Goal: Task Accomplishment & Management: Complete application form

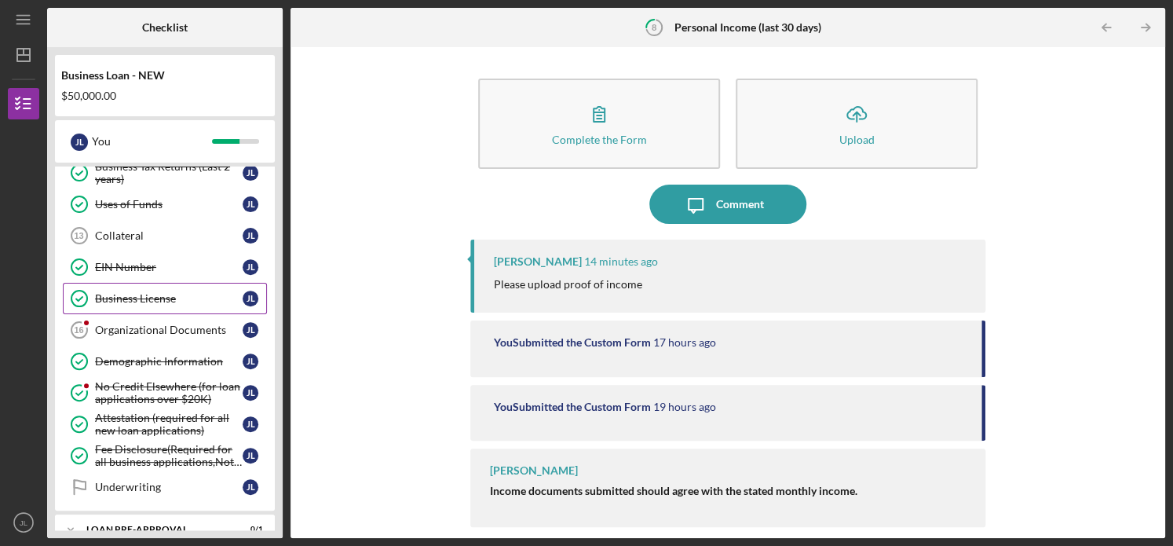
scroll to position [279, 0]
click at [196, 327] on div "Organizational Documents" at bounding box center [169, 329] width 148 height 13
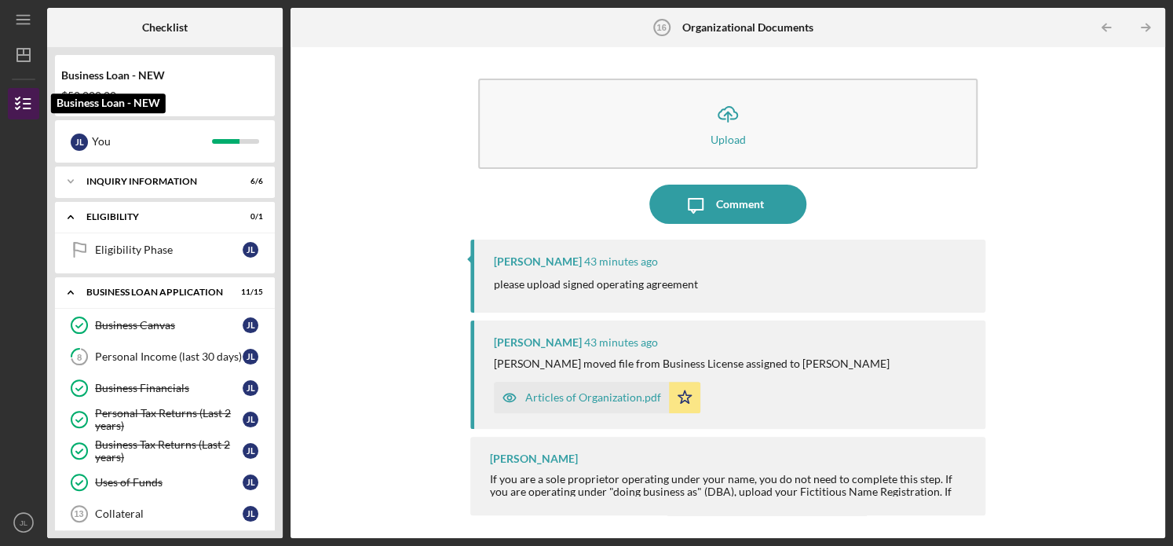
click at [33, 107] on icon "button" at bounding box center [23, 103] width 39 height 39
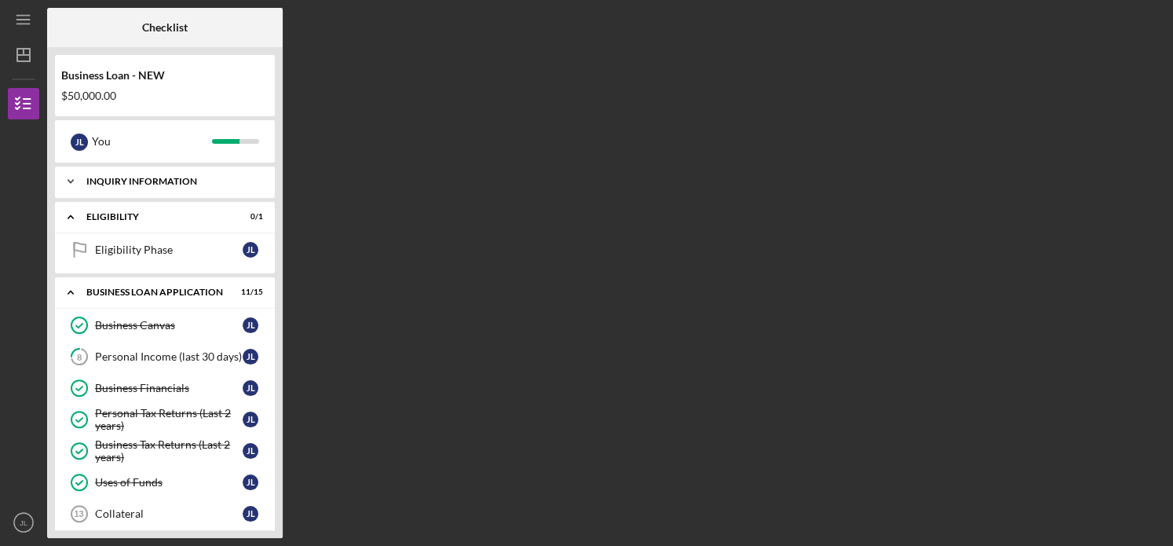
click at [201, 185] on div "INQUIRY INFORMATION" at bounding box center [170, 181] width 169 height 9
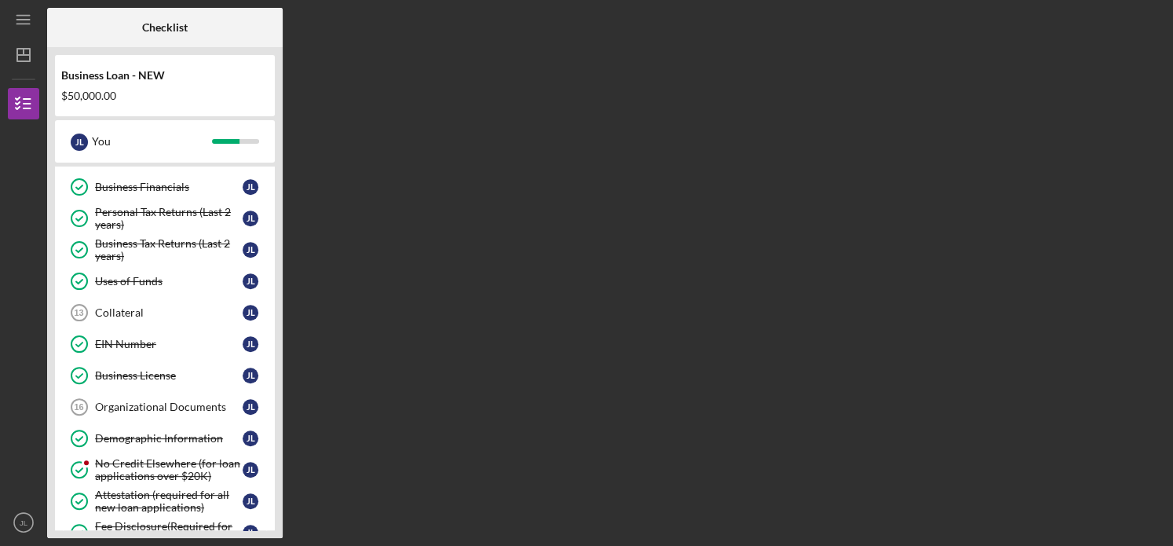
scroll to position [399, 0]
click at [156, 313] on link "Collateral 13 Collateral [PERSON_NAME]" at bounding box center [165, 311] width 204 height 31
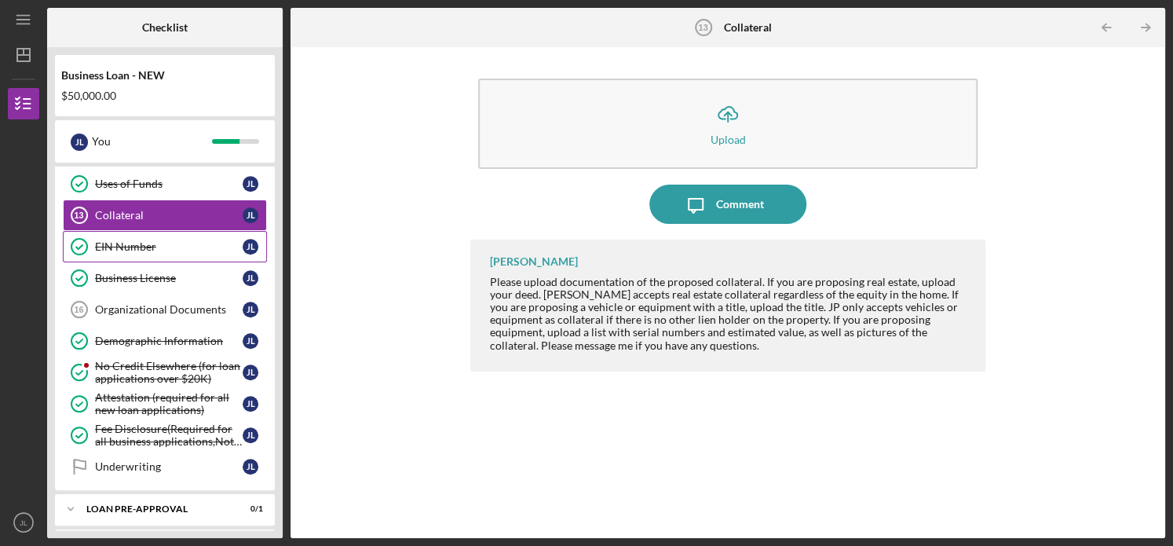
scroll to position [510, 0]
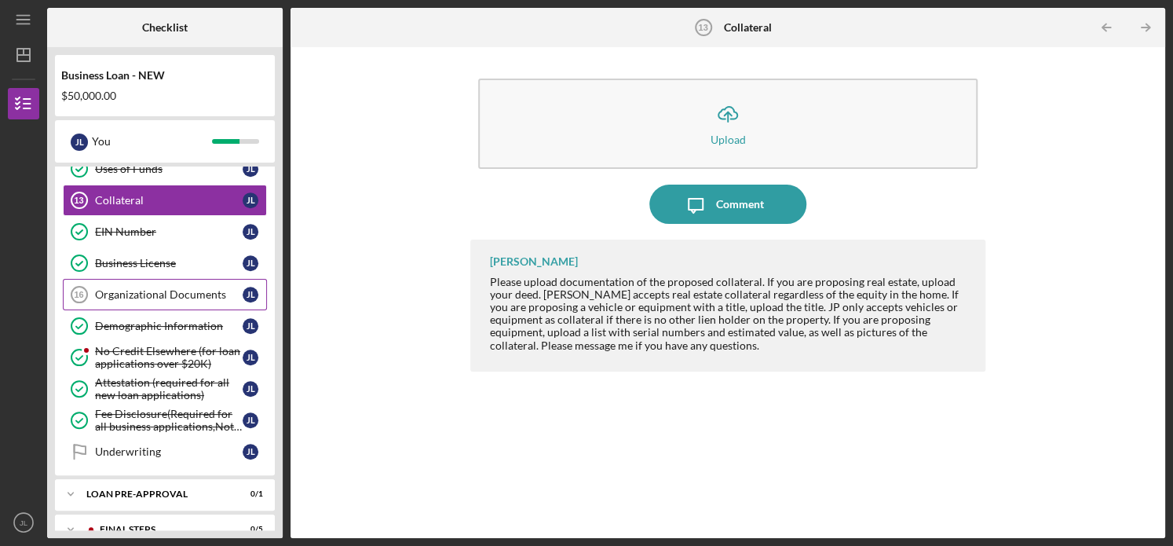
click at [192, 288] on div "Organizational Documents" at bounding box center [169, 294] width 148 height 13
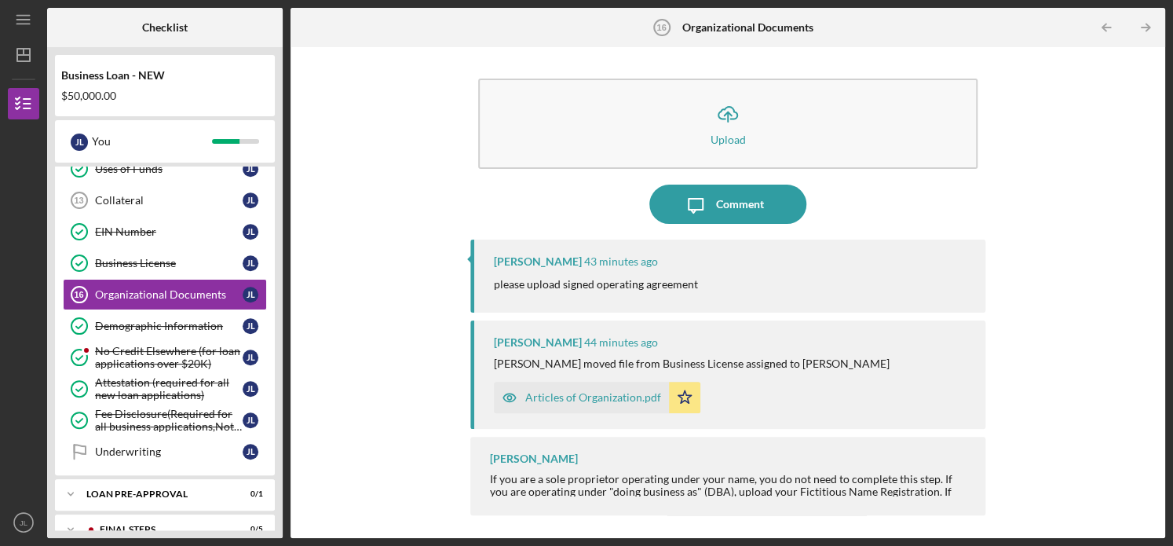
click at [565, 393] on div "Articles of Organization.pdf" at bounding box center [593, 397] width 136 height 13
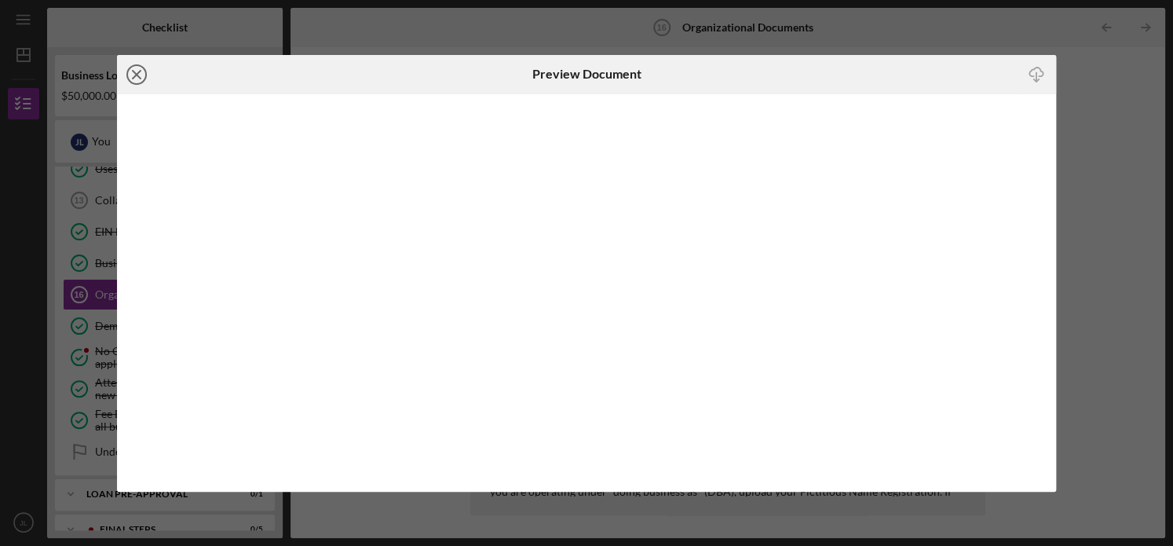
click at [139, 75] on icon "Icon/Close" at bounding box center [136, 74] width 39 height 39
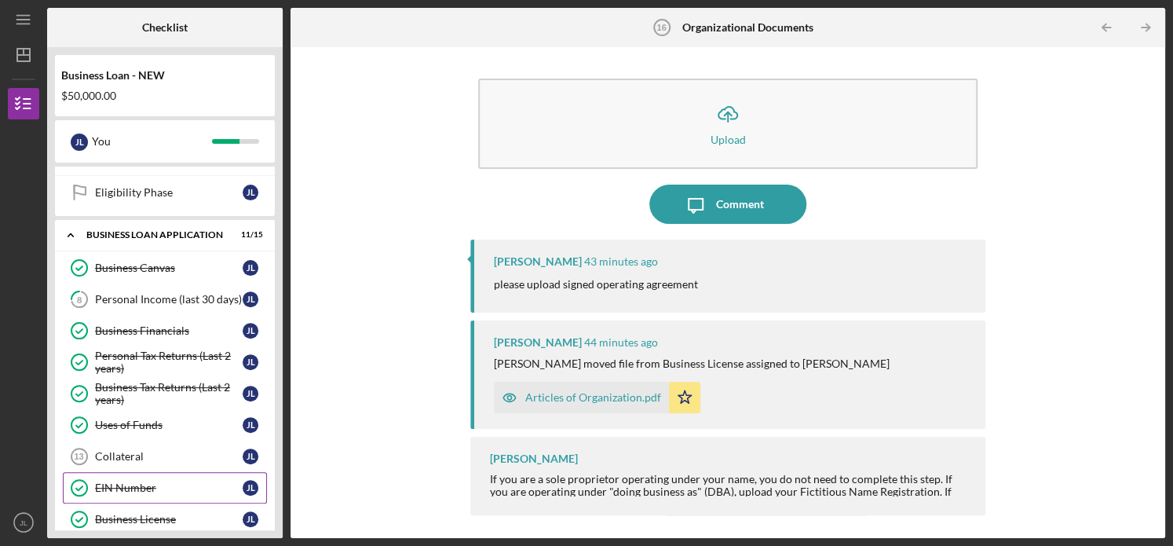
scroll to position [254, 0]
click at [196, 298] on div "Personal Income (last 30 days)" at bounding box center [169, 299] width 148 height 13
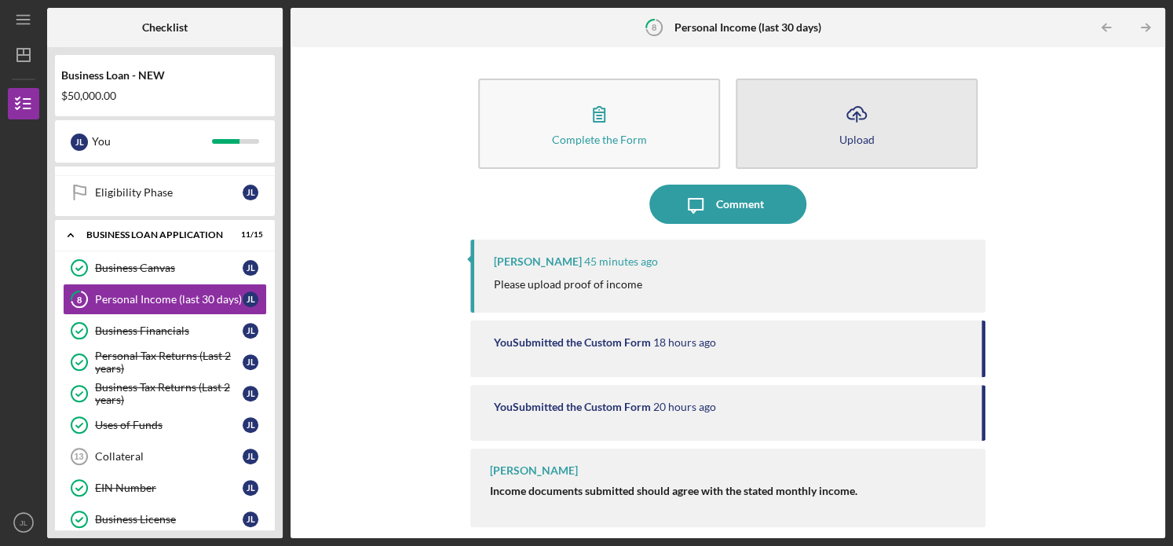
click at [829, 143] on button "Icon/Upload Upload" at bounding box center [857, 124] width 242 height 90
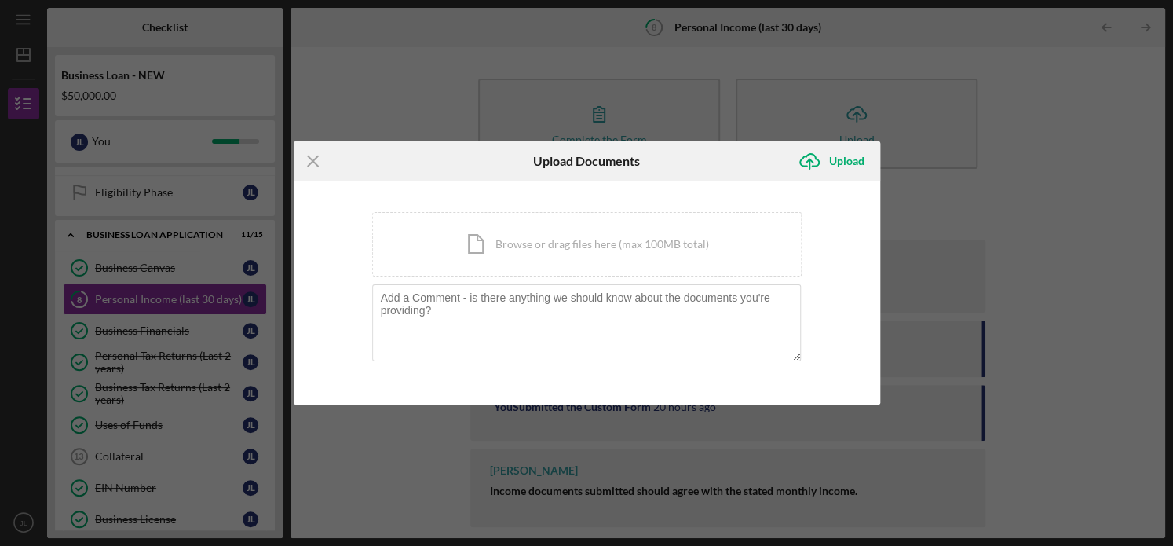
click at [931, 169] on div "Icon/Menu Close Upload Documents Icon/Upload Upload You're uploading documents …" at bounding box center [586, 273] width 1173 height 546
click at [313, 161] on line at bounding box center [313, 161] width 10 height 10
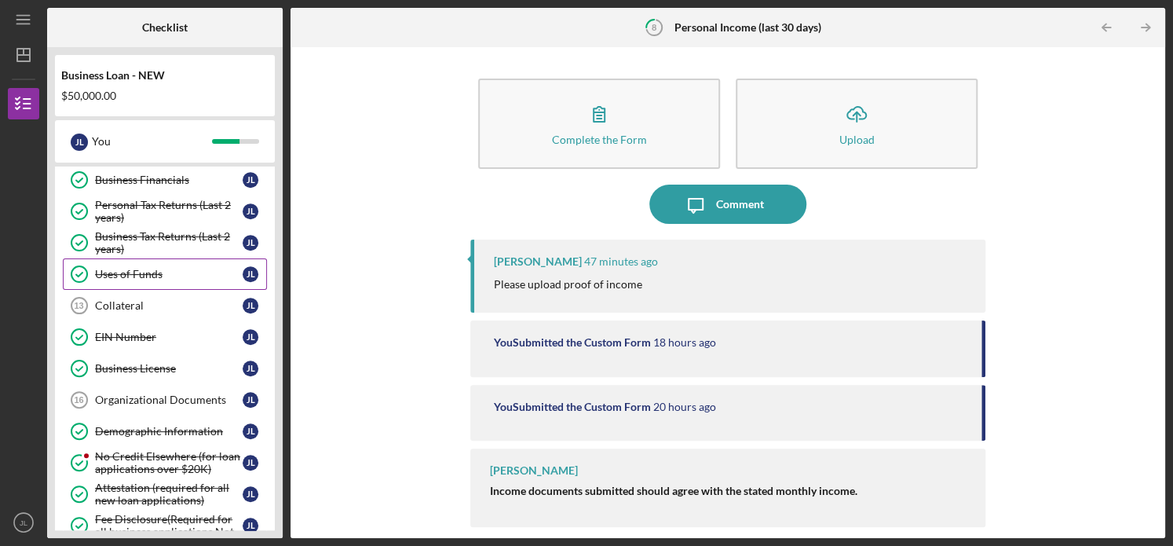
scroll to position [412, 0]
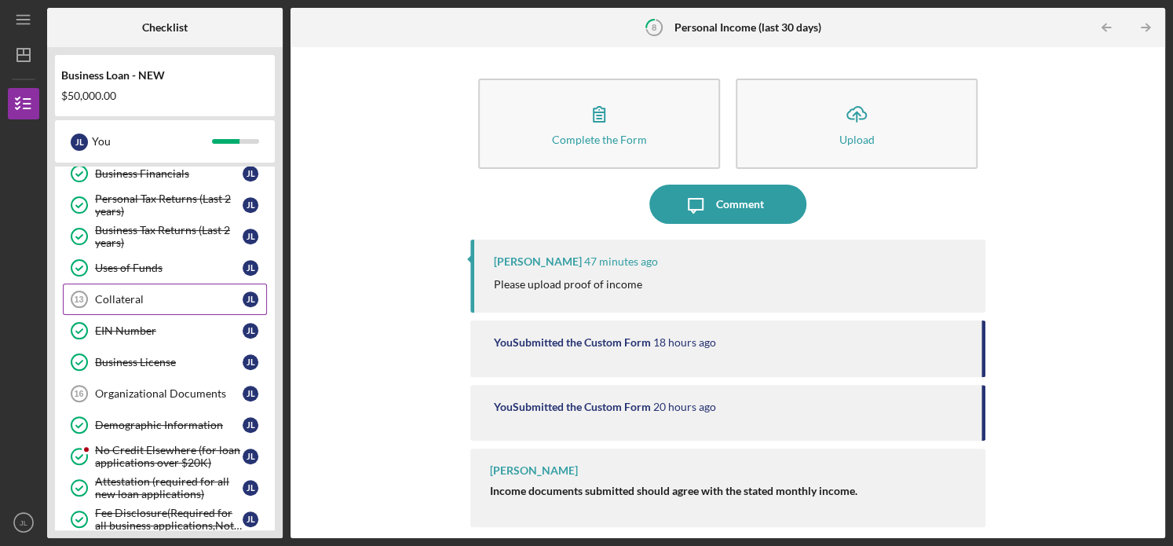
click at [173, 299] on div "Collateral" at bounding box center [169, 299] width 148 height 13
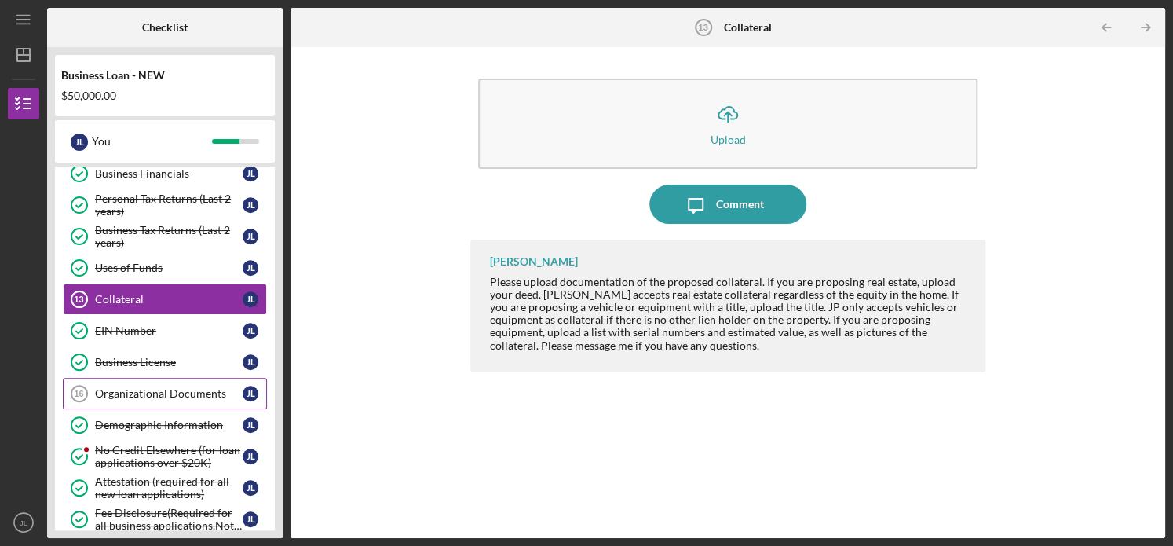
scroll to position [562, 0]
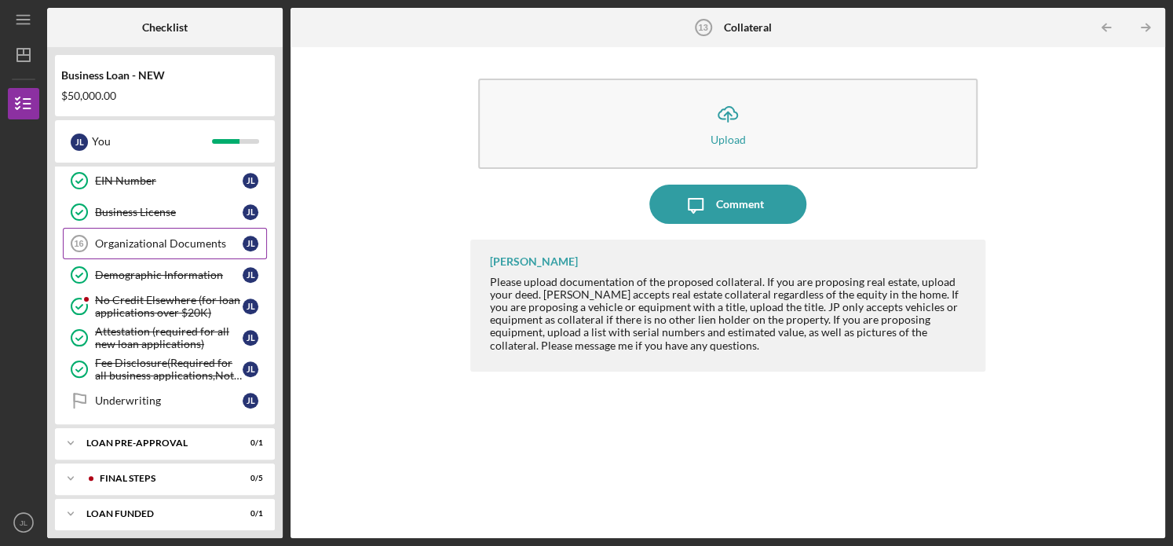
click at [196, 242] on div "Organizational Documents" at bounding box center [169, 243] width 148 height 13
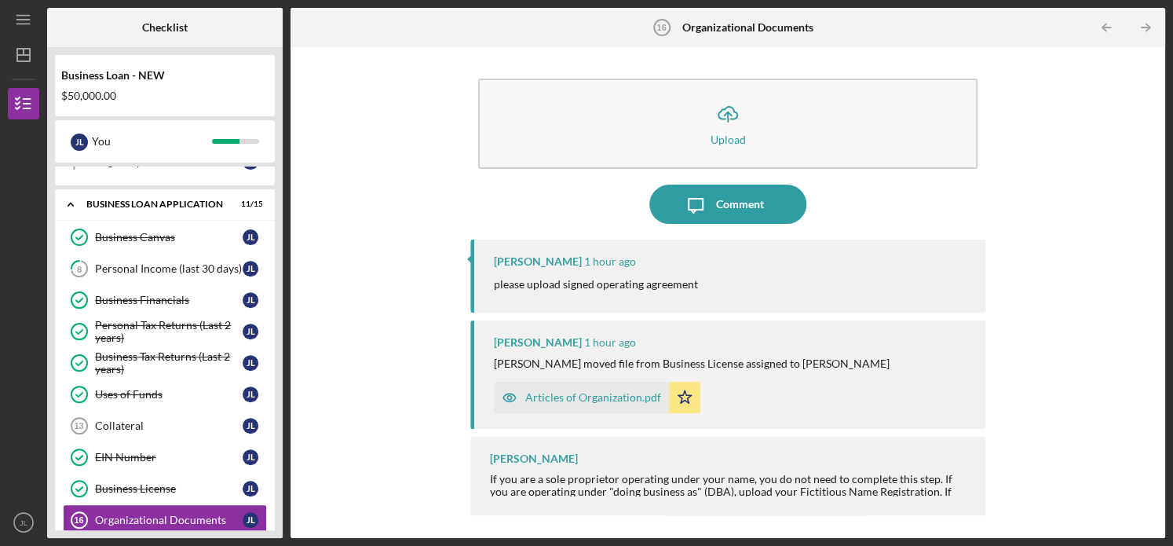
scroll to position [290, 0]
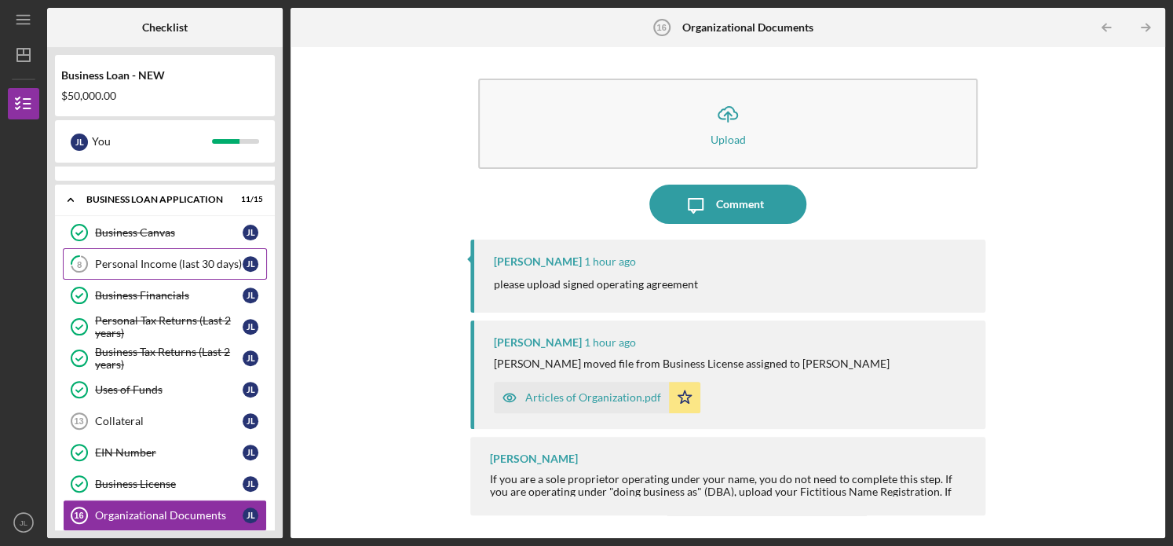
click at [194, 266] on div "Personal Income (last 30 days)" at bounding box center [169, 264] width 148 height 13
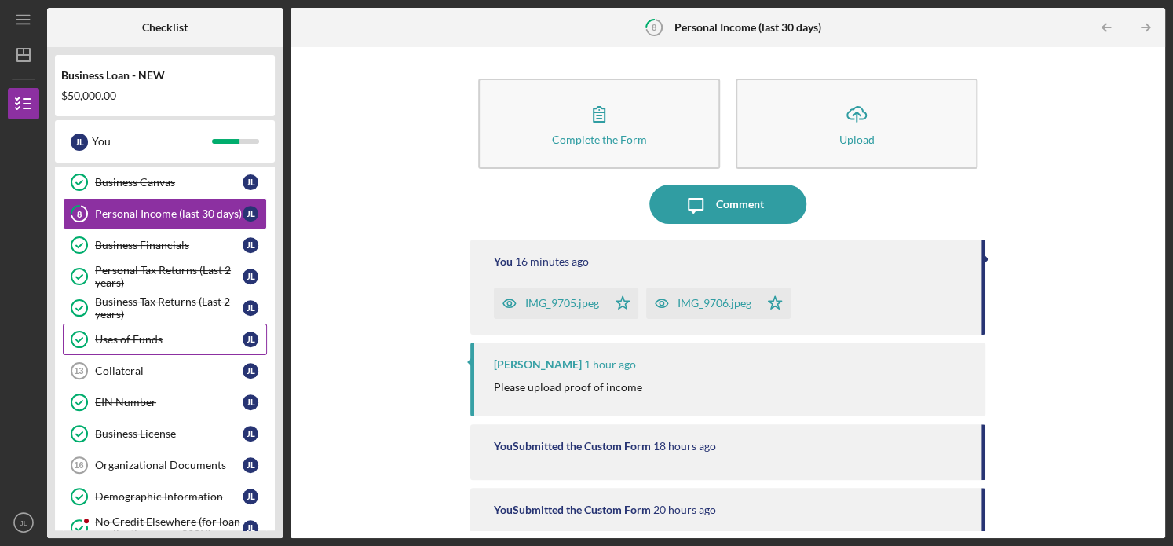
scroll to position [350, 0]
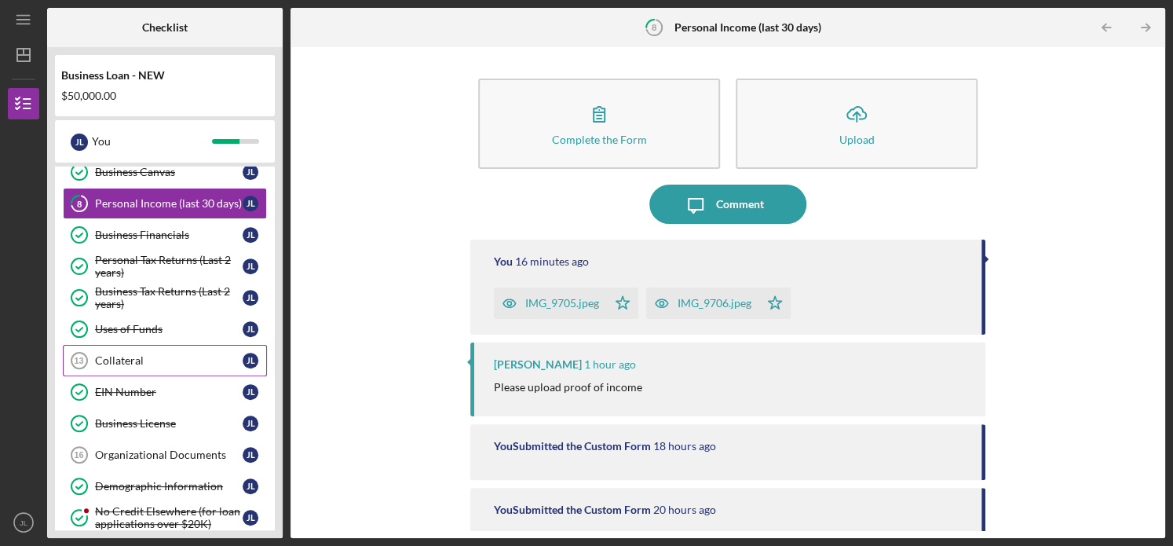
click at [166, 354] on div "Collateral" at bounding box center [169, 360] width 148 height 13
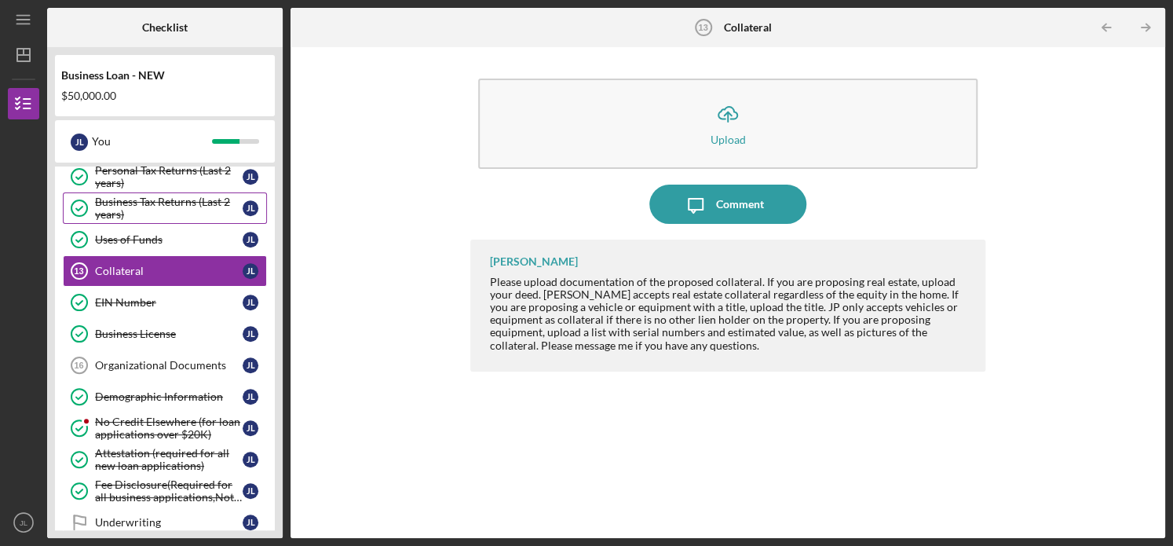
scroll to position [446, 0]
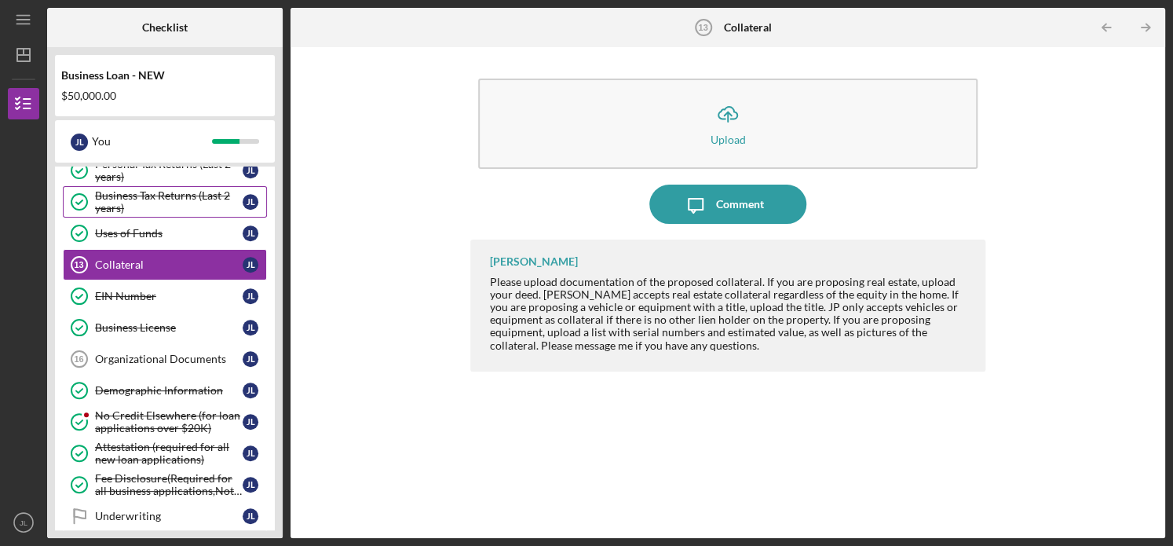
click at [170, 358] on div "Organizational Documents" at bounding box center [169, 359] width 148 height 13
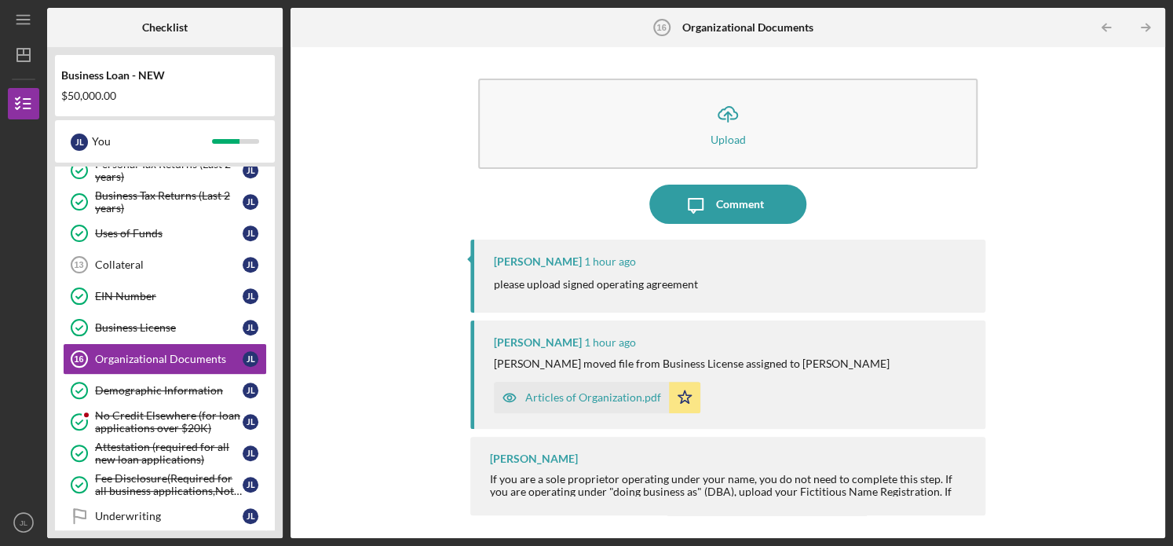
click at [604, 398] on div "Articles of Organization.pdf" at bounding box center [593, 397] width 136 height 13
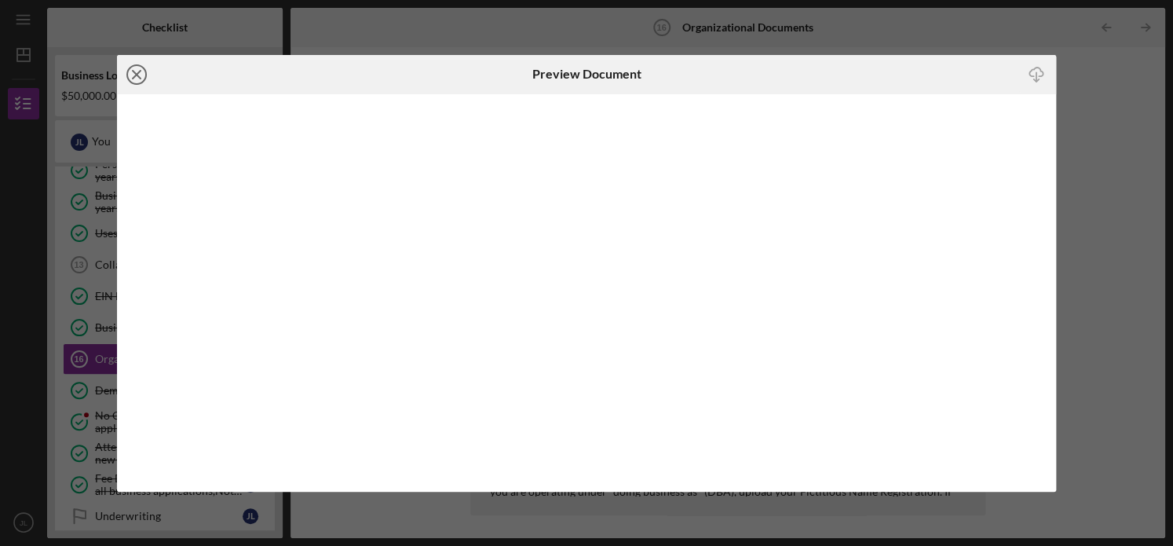
click at [141, 71] on line at bounding box center [137, 75] width 8 height 8
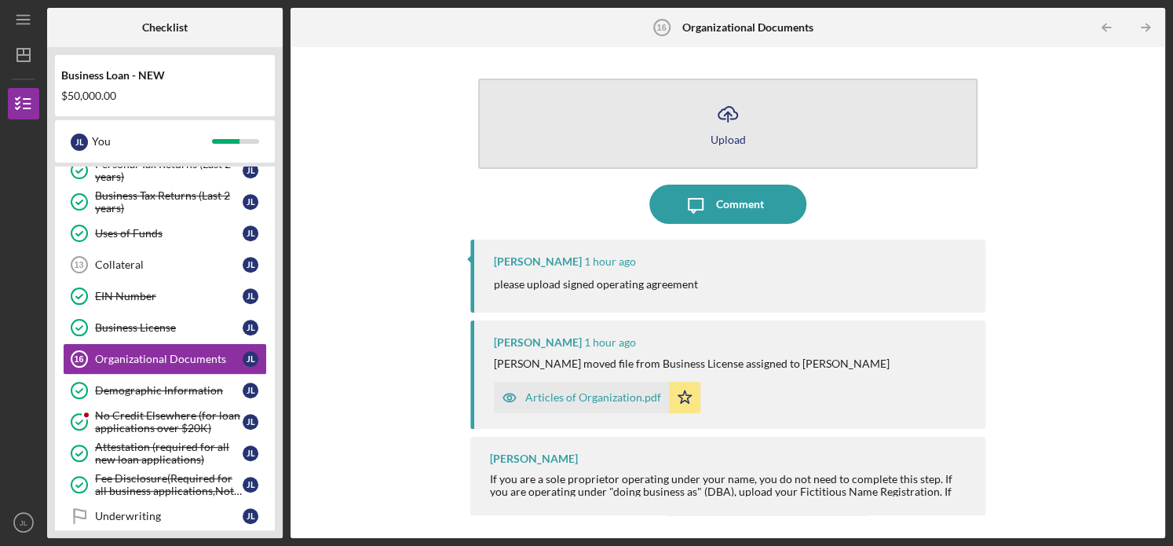
click at [741, 125] on icon "Icon/Upload" at bounding box center [727, 113] width 39 height 39
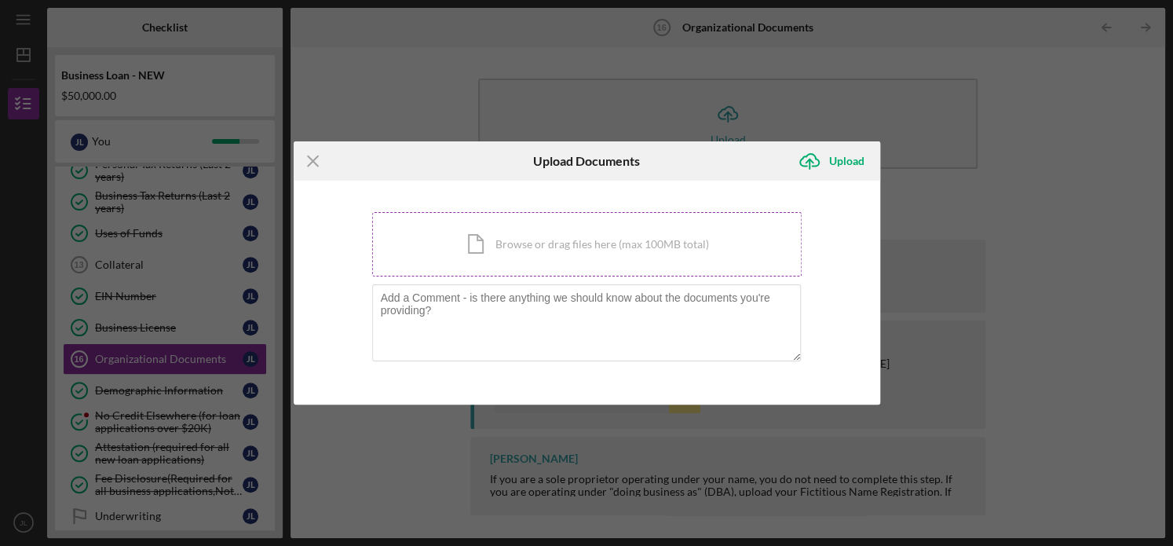
click at [593, 251] on div "Icon/Document Browse or drag files here (max 100MB total) Tap to choose files o…" at bounding box center [587, 244] width 430 height 64
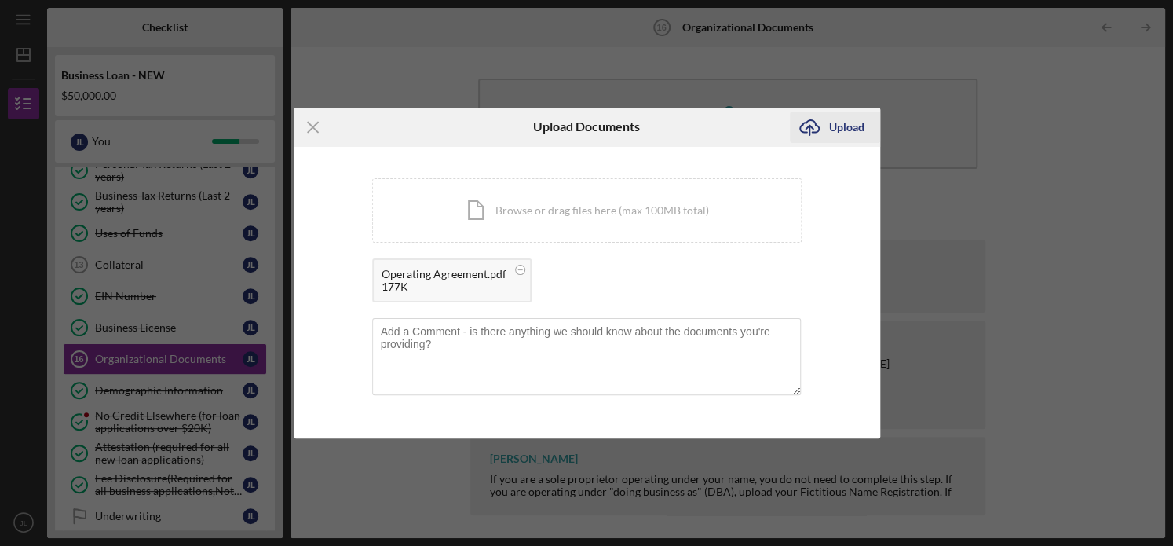
click at [844, 133] on div "Upload" at bounding box center [846, 127] width 35 height 31
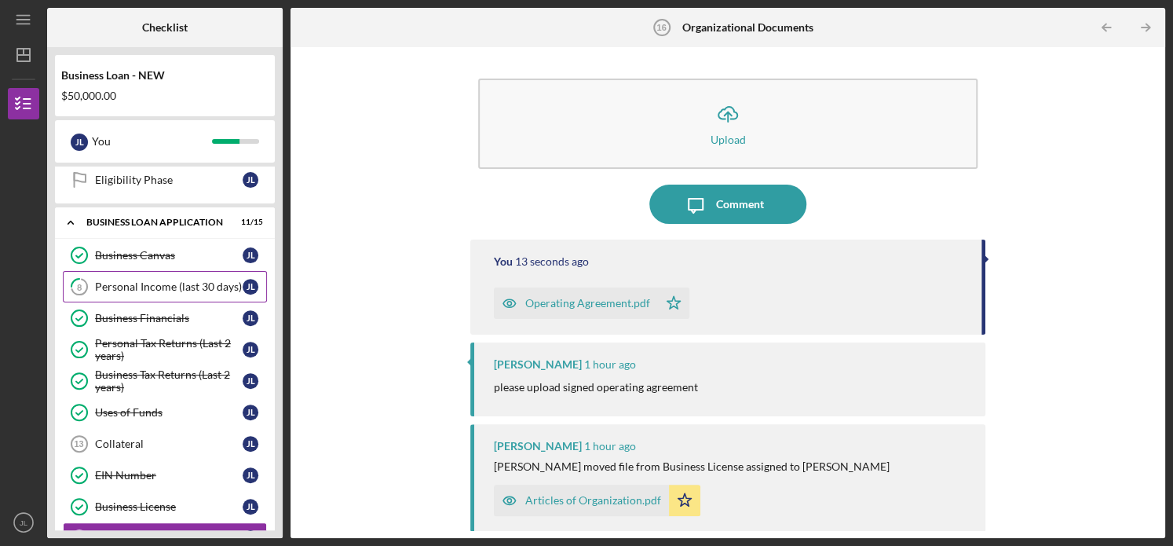
scroll to position [285, 0]
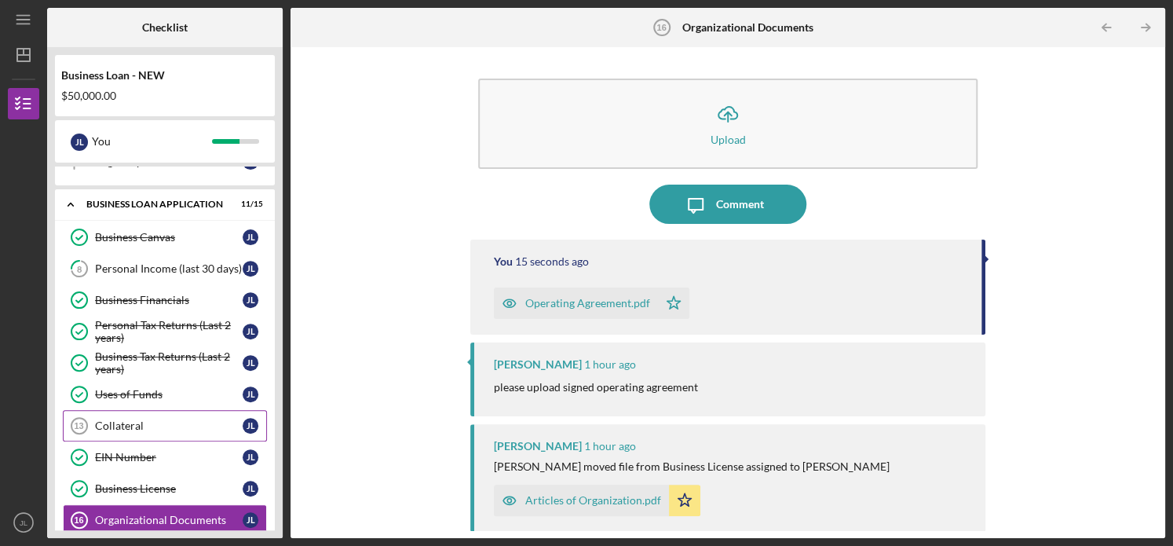
click at [145, 423] on div "Collateral" at bounding box center [169, 425] width 148 height 13
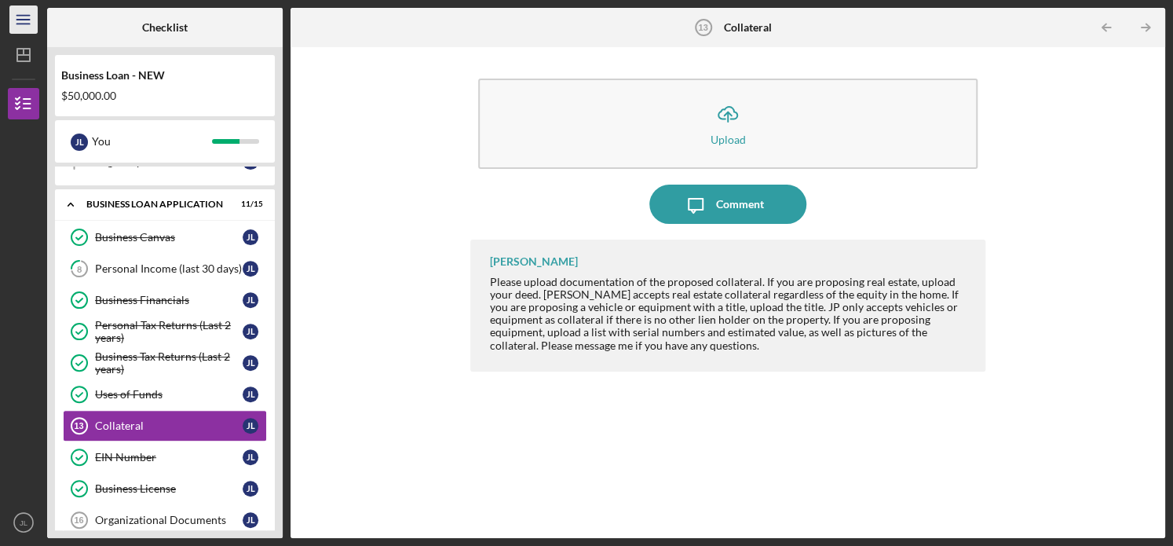
click at [23, 25] on icon "Icon/Menu" at bounding box center [23, 19] width 35 height 35
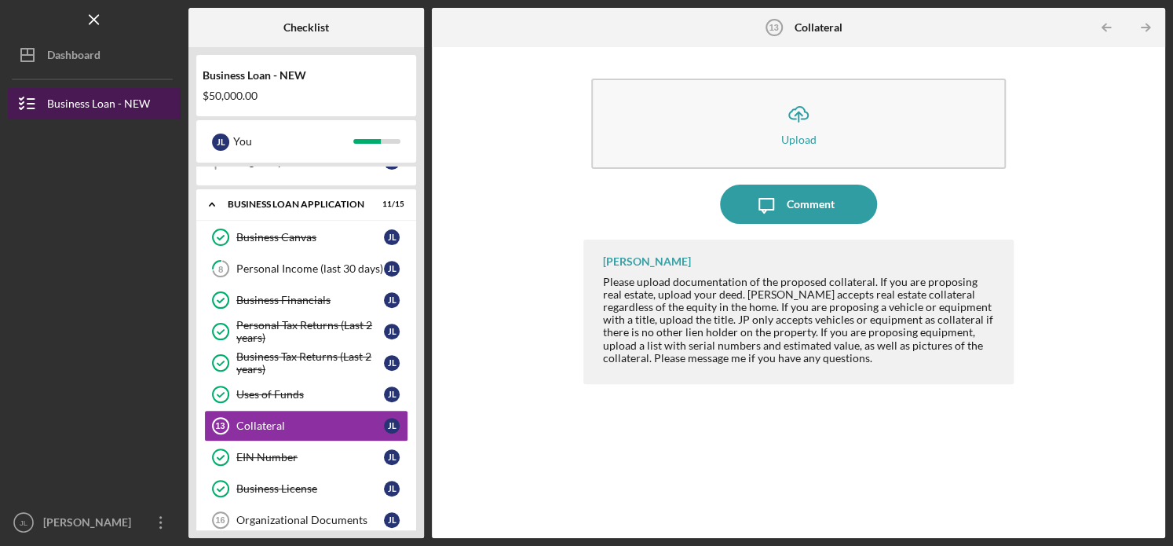
click at [68, 101] on div "Business Loan - NEW" at bounding box center [98, 105] width 103 height 35
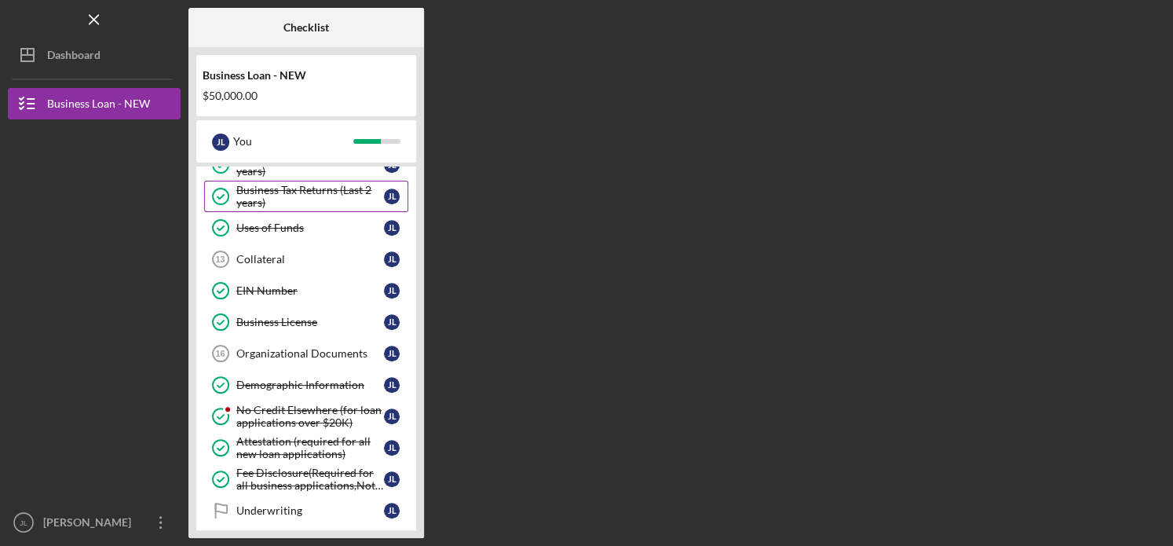
scroll to position [562, 0]
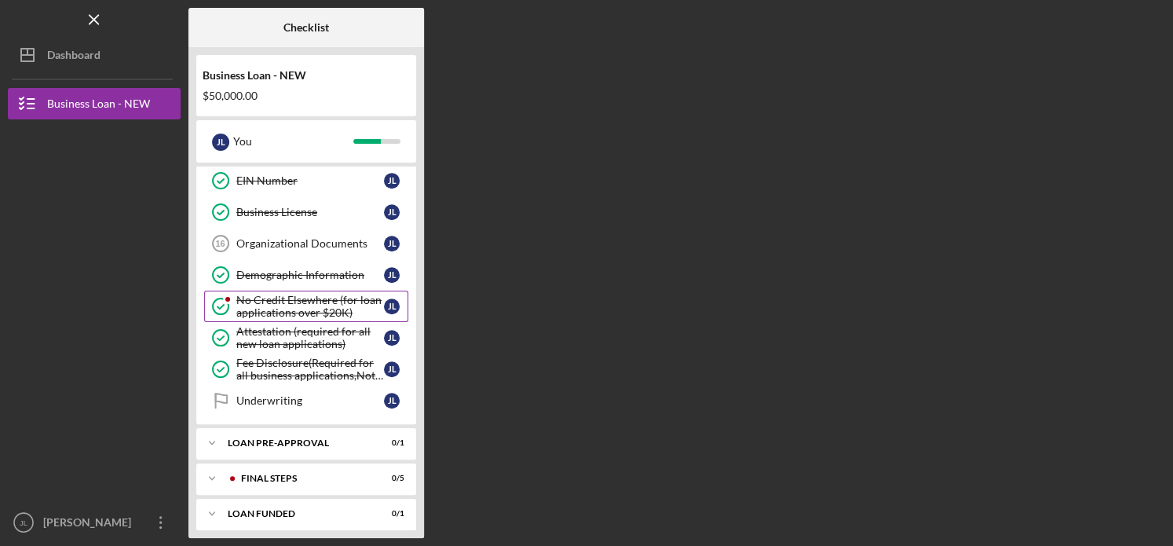
click at [235, 291] on icon "No Credit Elsewhere (for loan applications over $20K)" at bounding box center [220, 306] width 39 height 39
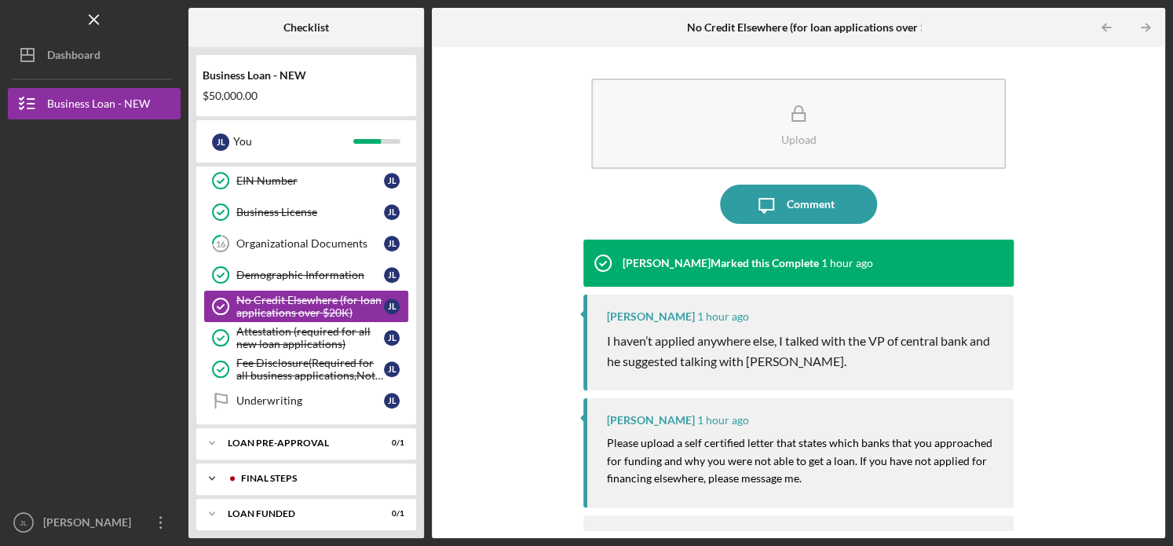
click at [302, 477] on div "Icon/Expander FINAL STEPS 0 / 5" at bounding box center [306, 478] width 220 height 31
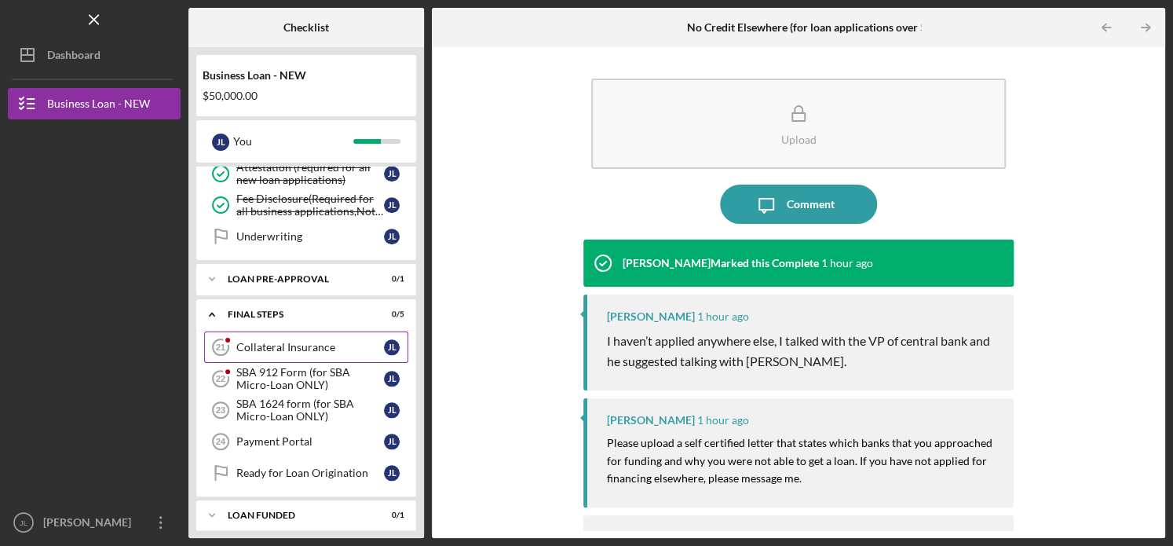
click at [323, 341] on div "Collateral Insurance" at bounding box center [310, 347] width 148 height 13
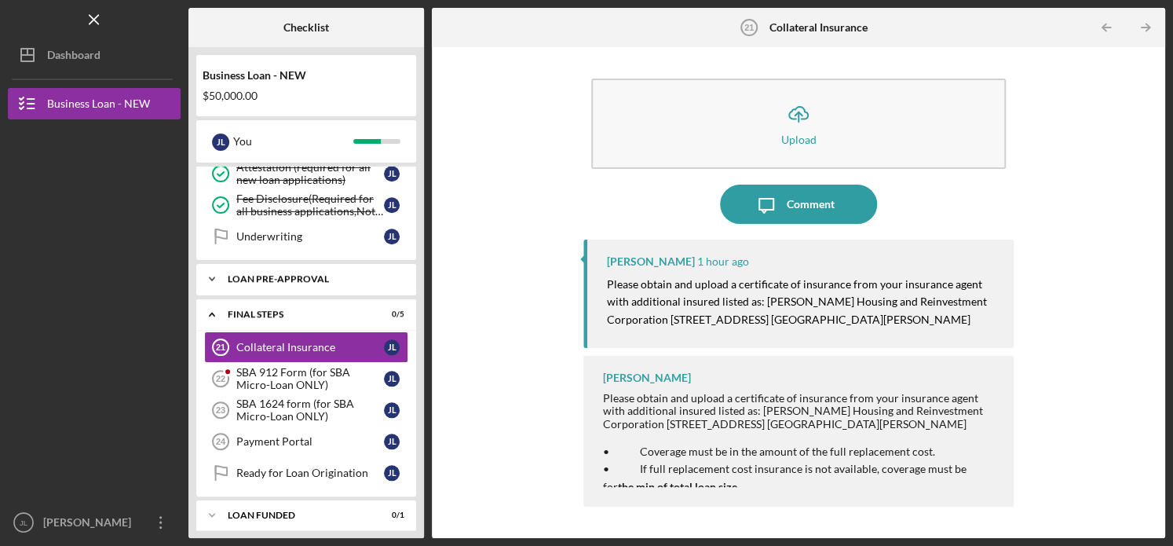
click at [306, 276] on div "Icon/Expander LOAN PRE-APPROVAL 0 / 1" at bounding box center [306, 278] width 220 height 31
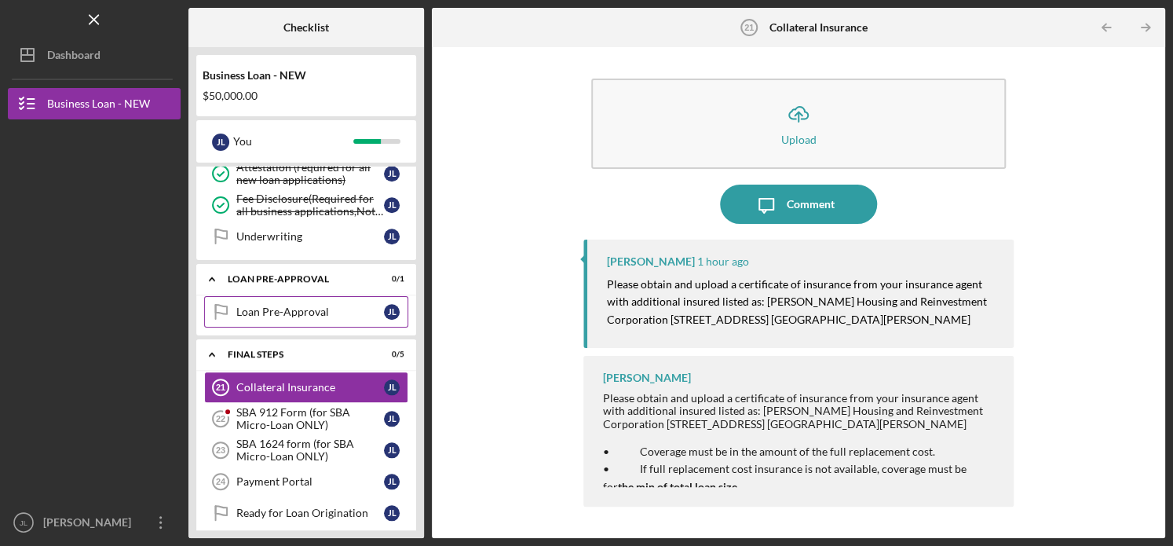
click at [313, 307] on div "Loan Pre-Approval" at bounding box center [310, 312] width 148 height 13
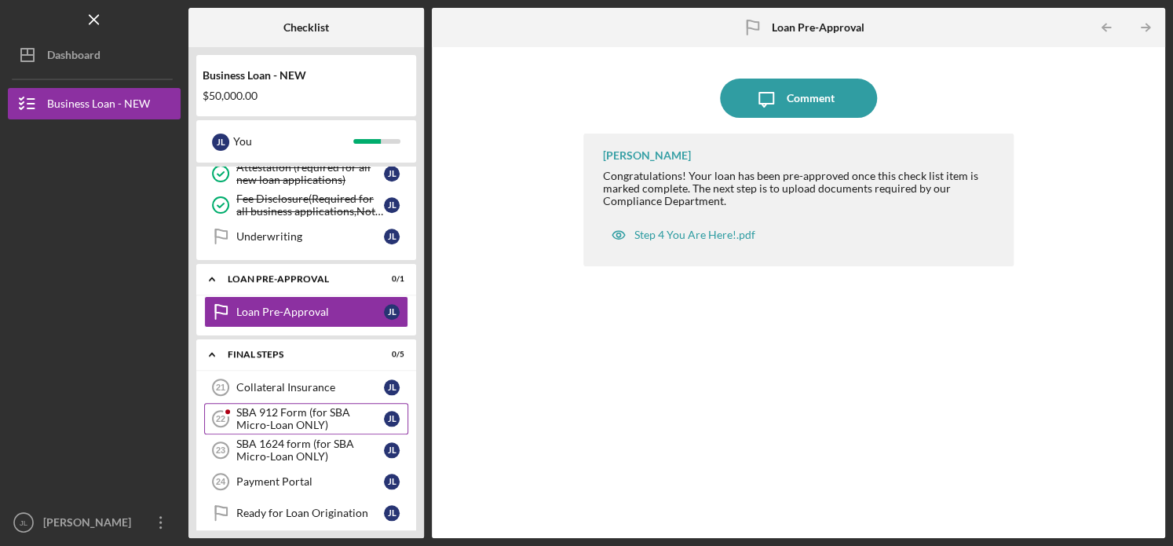
click at [315, 406] on div "SBA 912 Form (for SBA Micro-Loan ONLY)" at bounding box center [310, 418] width 148 height 25
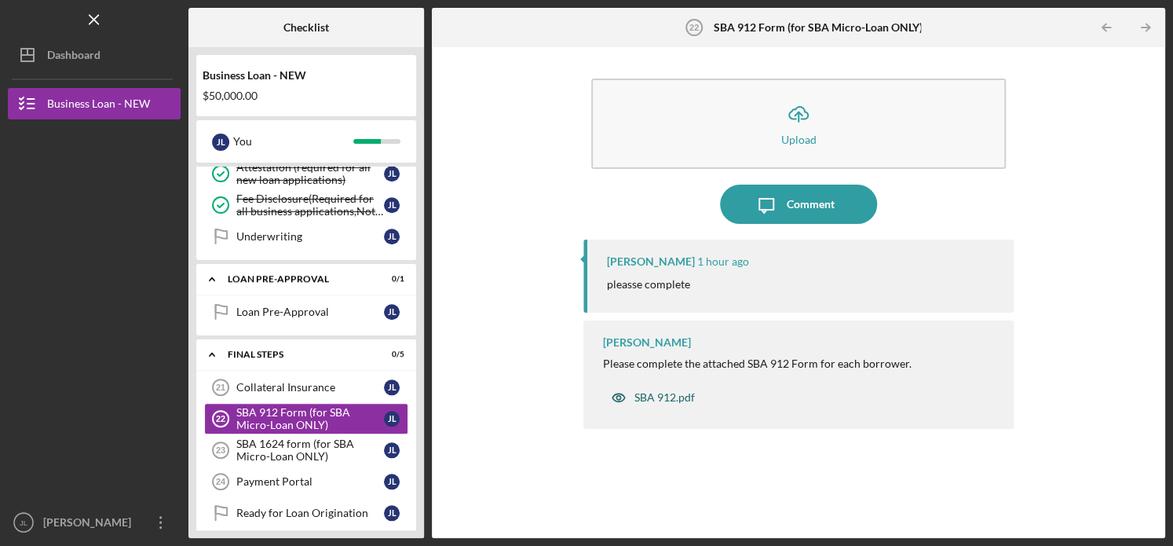
click at [668, 397] on div "SBA 912.pdf" at bounding box center [665, 397] width 60 height 13
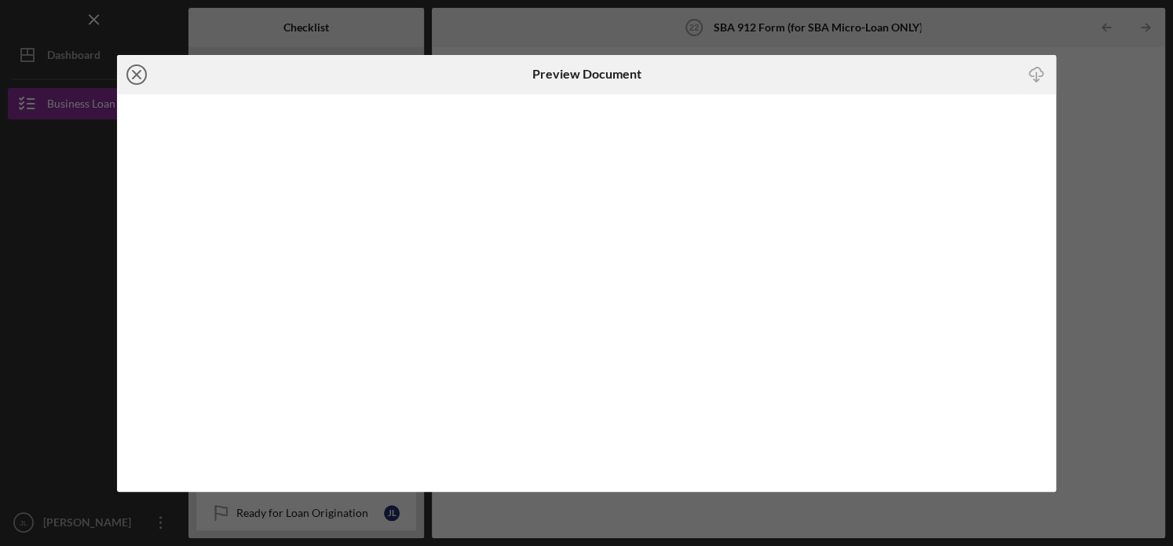
click at [146, 74] on circle at bounding box center [136, 74] width 19 height 19
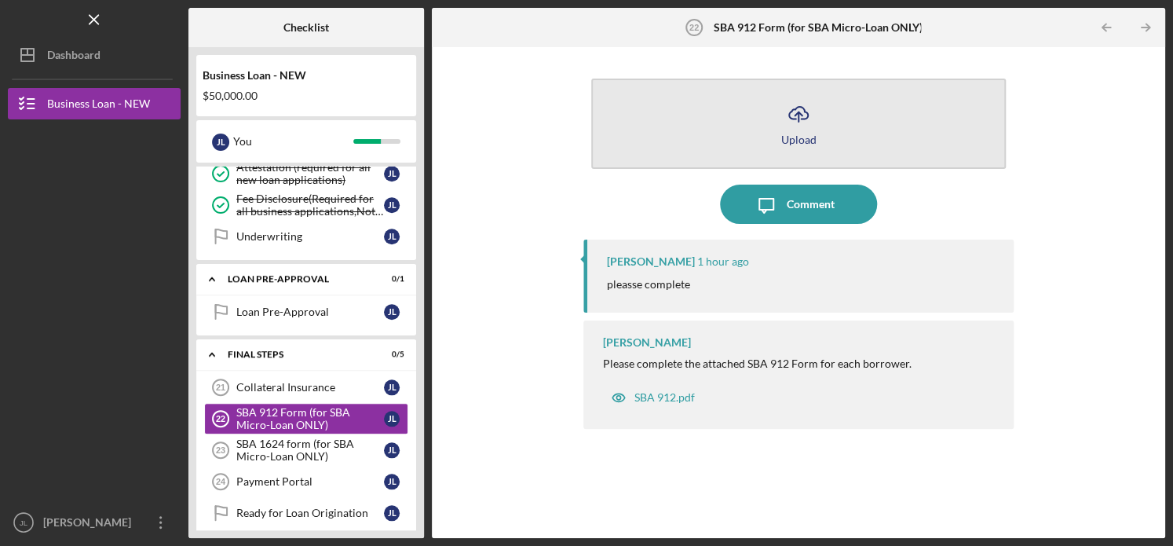
click at [776, 118] on button "Icon/Upload Upload" at bounding box center [798, 124] width 415 height 90
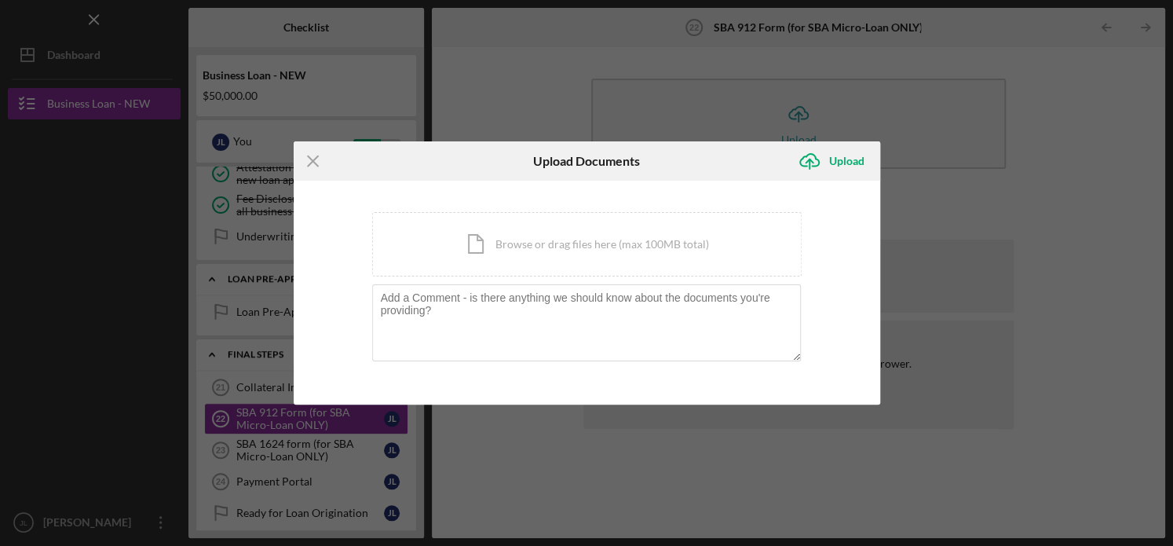
click at [986, 152] on div "Icon/Menu Close Upload Documents Icon/Upload Upload You're uploading documents …" at bounding box center [586, 273] width 1173 height 546
click at [988, 203] on div "Icon/Menu Close Upload Documents Icon/Upload Upload You're uploading documents …" at bounding box center [586, 273] width 1173 height 546
click at [299, 163] on icon "Icon/Menu Close" at bounding box center [313, 160] width 39 height 39
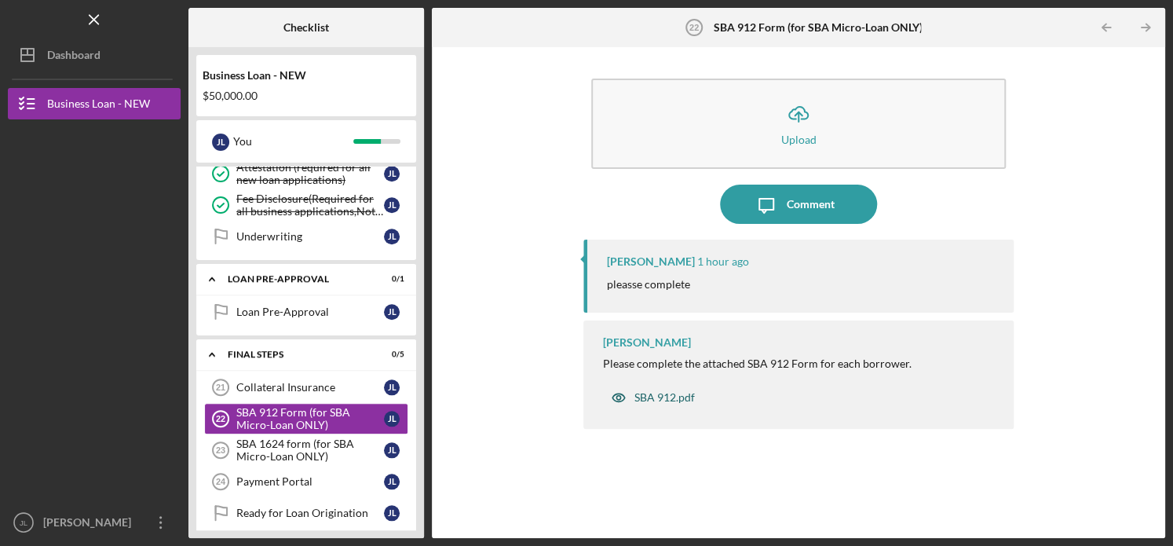
click at [675, 393] on div "SBA 912.pdf" at bounding box center [665, 397] width 60 height 13
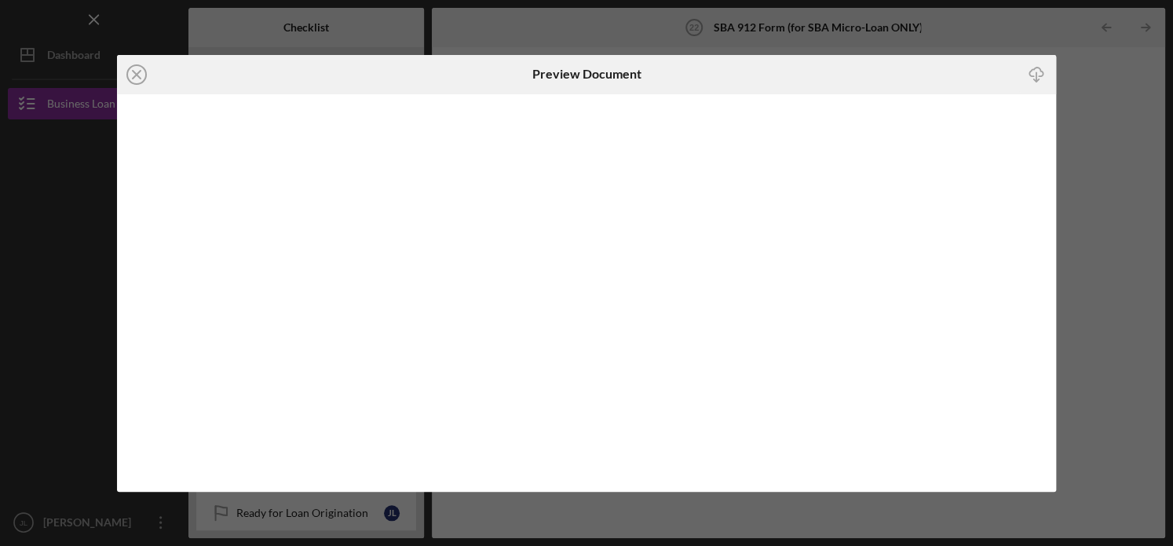
click at [1024, 75] on icon "Icon/Download" at bounding box center [1036, 74] width 35 height 35
click at [141, 71] on line at bounding box center [137, 75] width 8 height 8
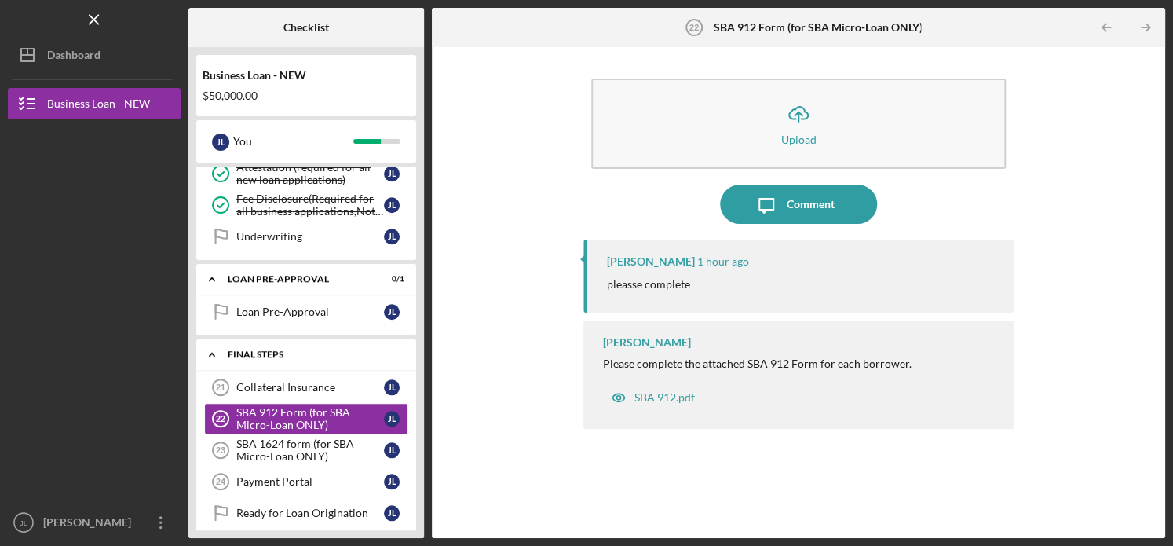
scroll to position [765, 0]
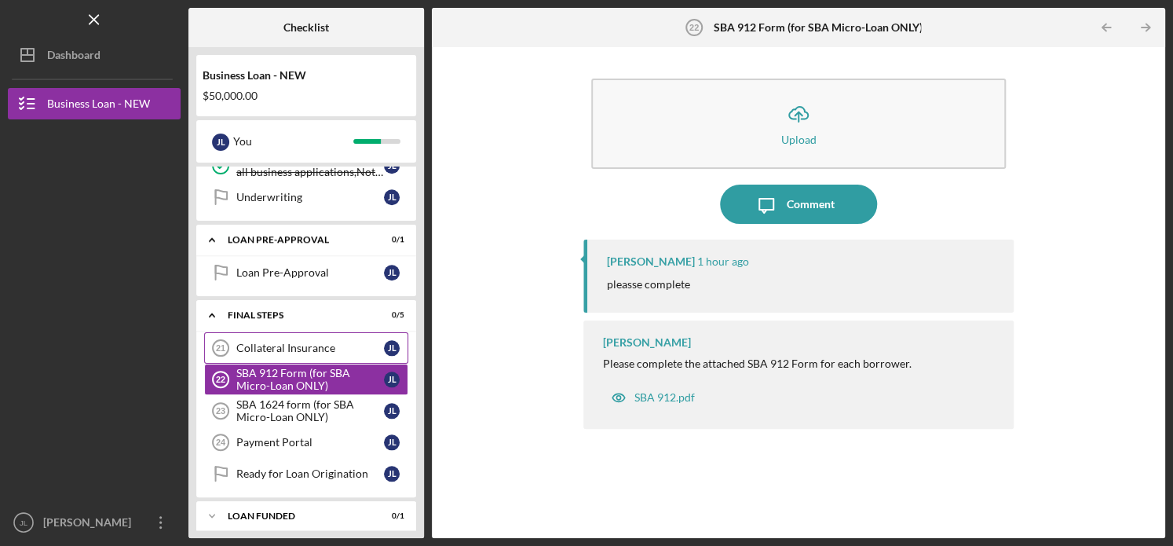
click at [331, 342] on div "Collateral Insurance" at bounding box center [310, 348] width 148 height 13
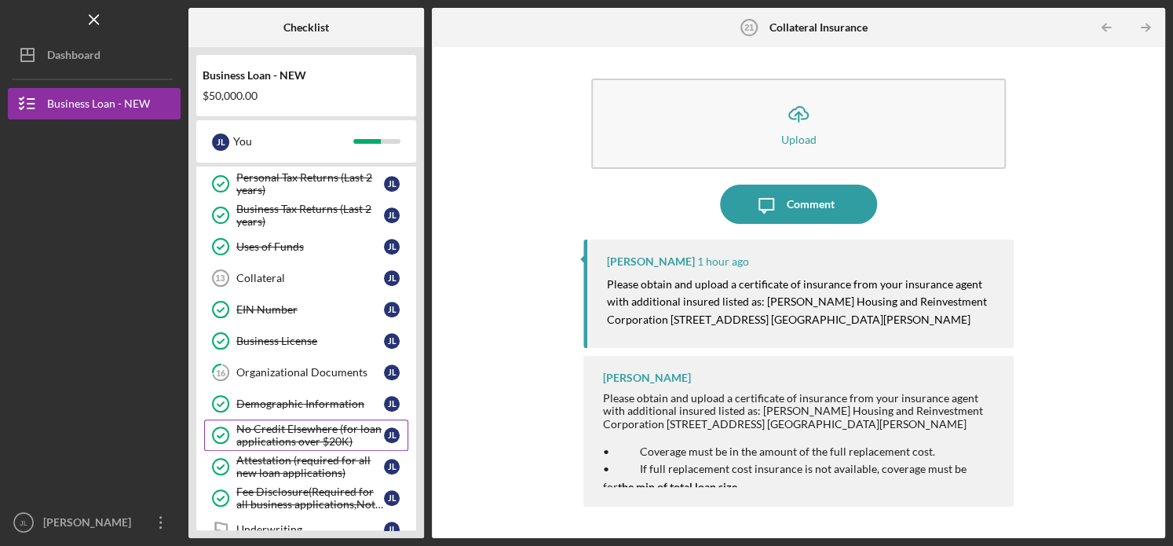
scroll to position [410, 0]
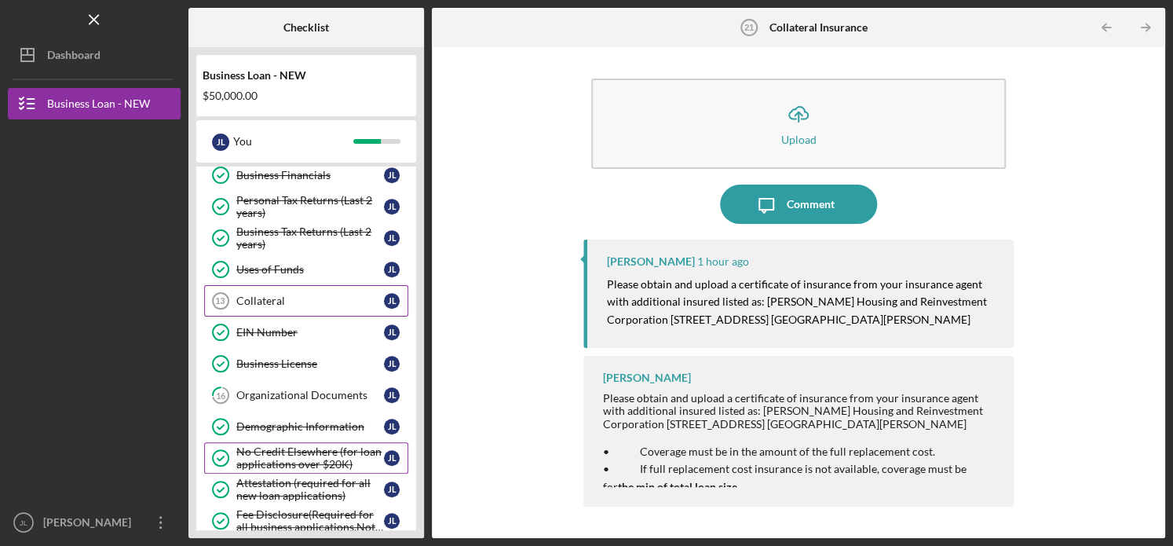
click at [294, 295] on div "Collateral" at bounding box center [310, 301] width 148 height 13
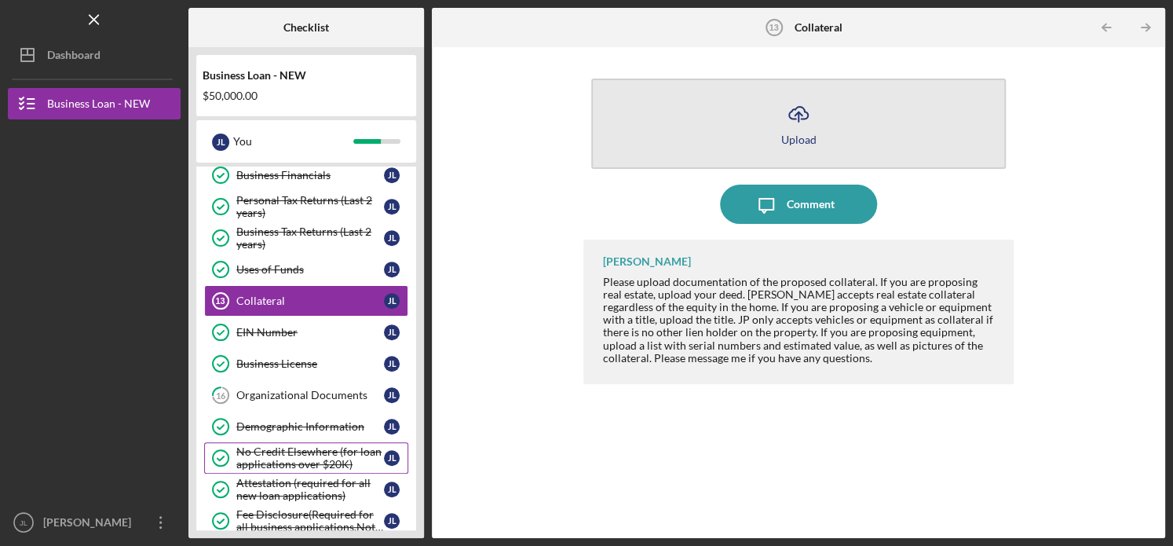
click at [804, 130] on icon "Icon/Upload" at bounding box center [798, 113] width 39 height 39
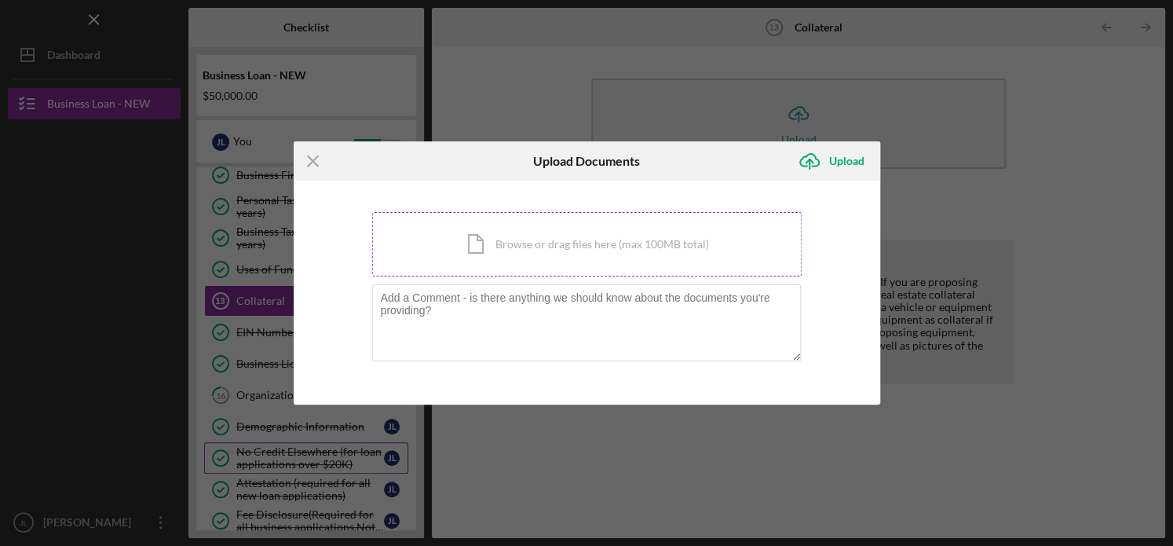
click at [524, 239] on div "Icon/Document Browse or drag files here (max 100MB total) Tap to choose files o…" at bounding box center [587, 244] width 430 height 64
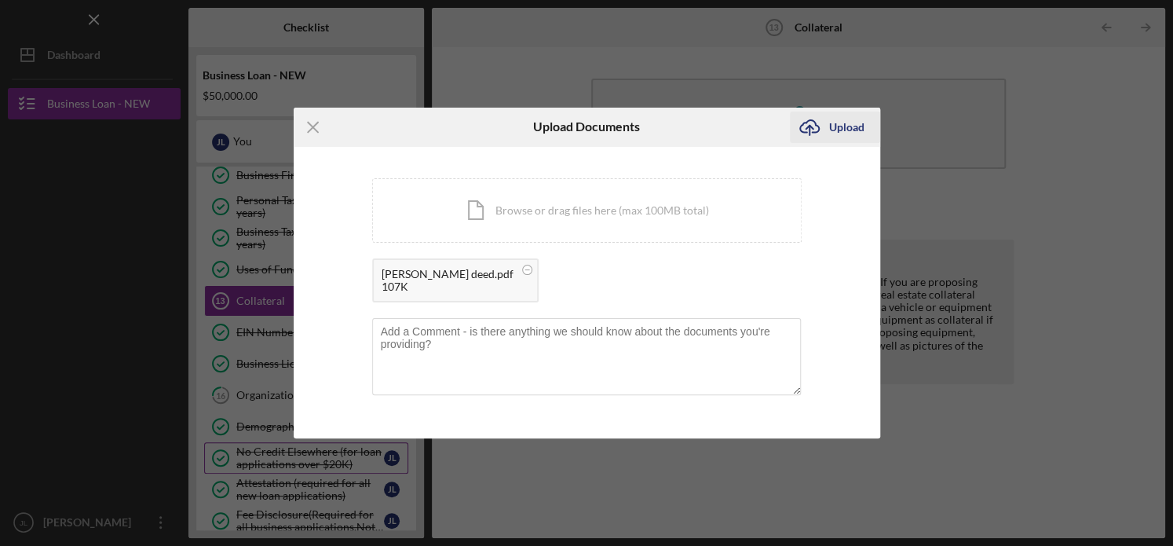
click at [851, 126] on div "Upload" at bounding box center [846, 127] width 35 height 31
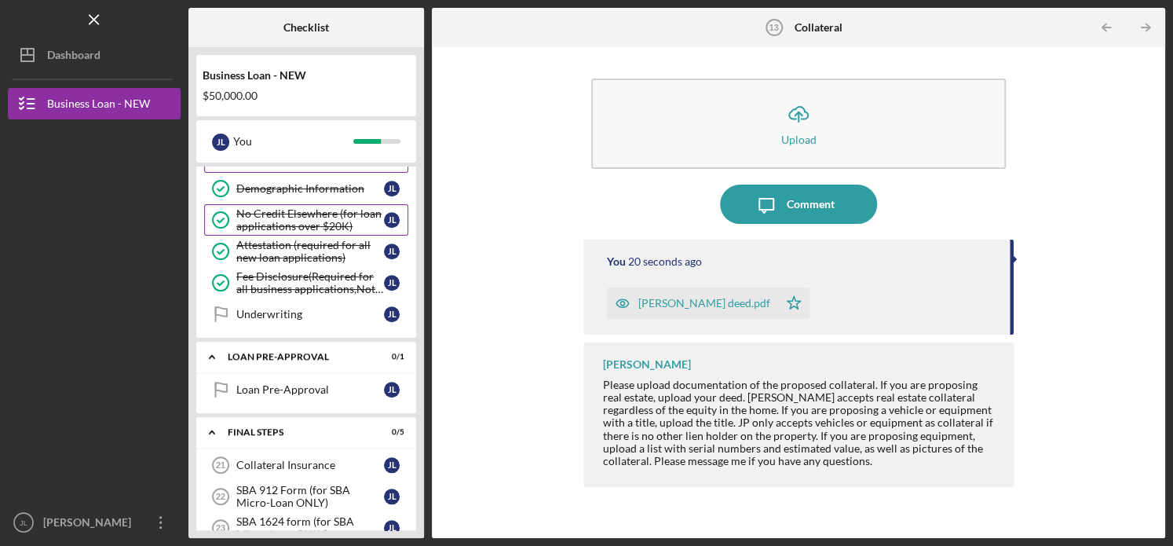
scroll to position [653, 0]
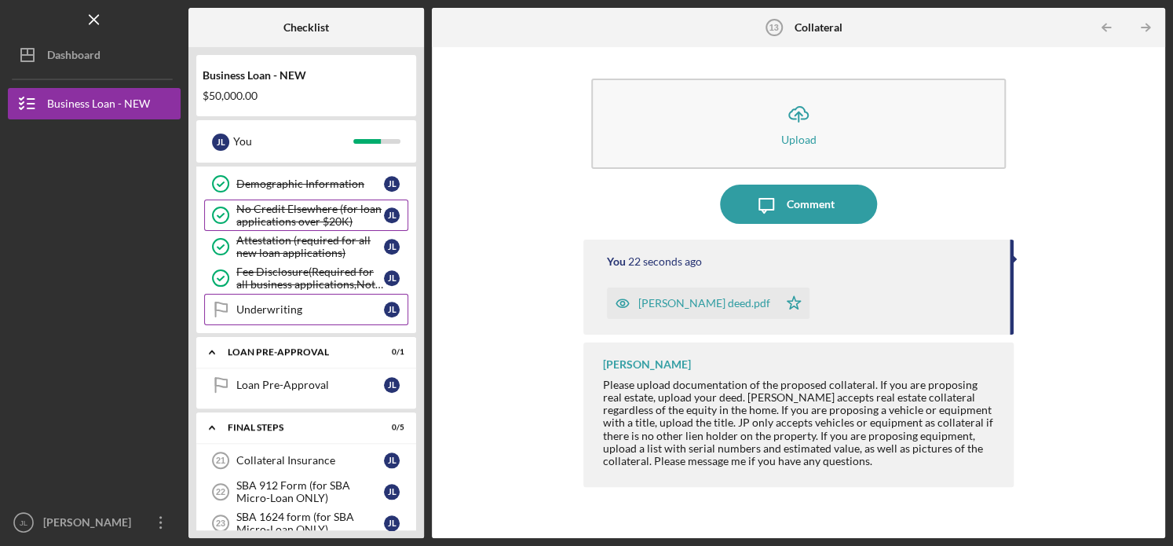
click at [312, 305] on div "Underwriting" at bounding box center [310, 309] width 148 height 13
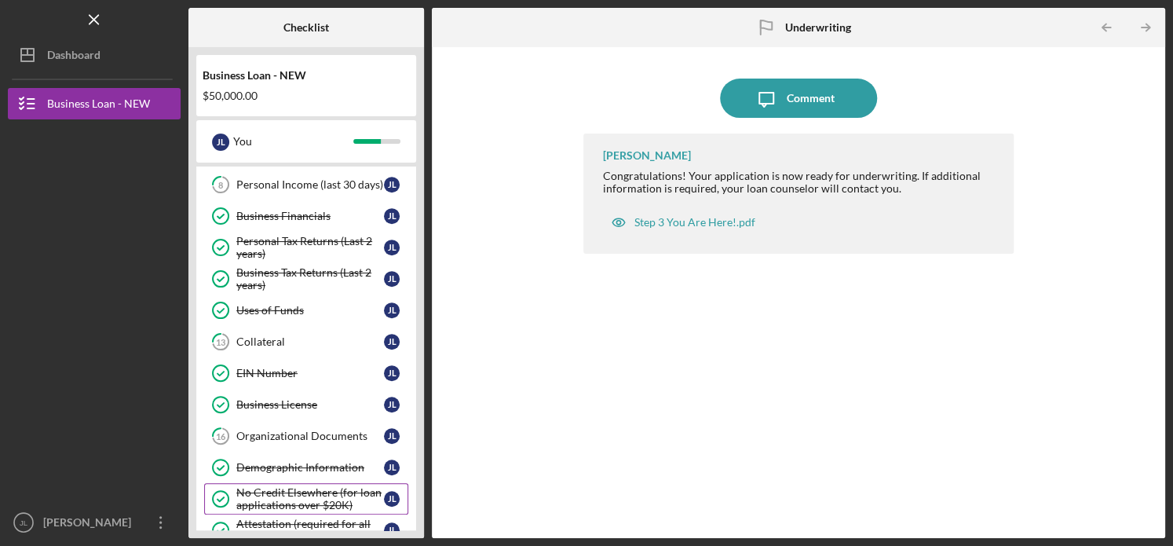
scroll to position [364, 0]
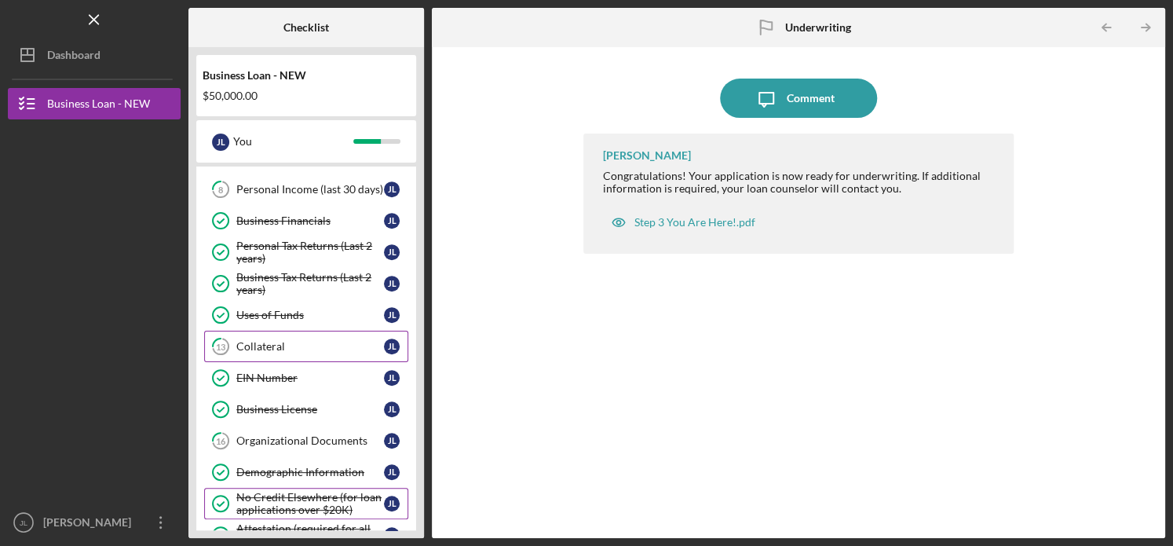
click at [286, 349] on link "13 Collateral [PERSON_NAME]" at bounding box center [306, 346] width 204 height 31
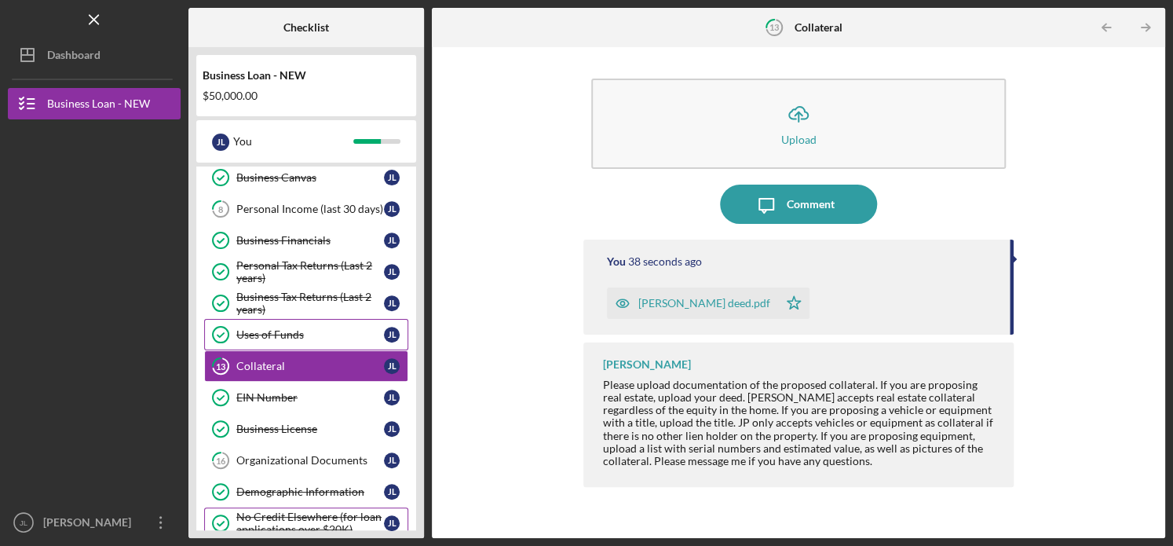
scroll to position [342, 0]
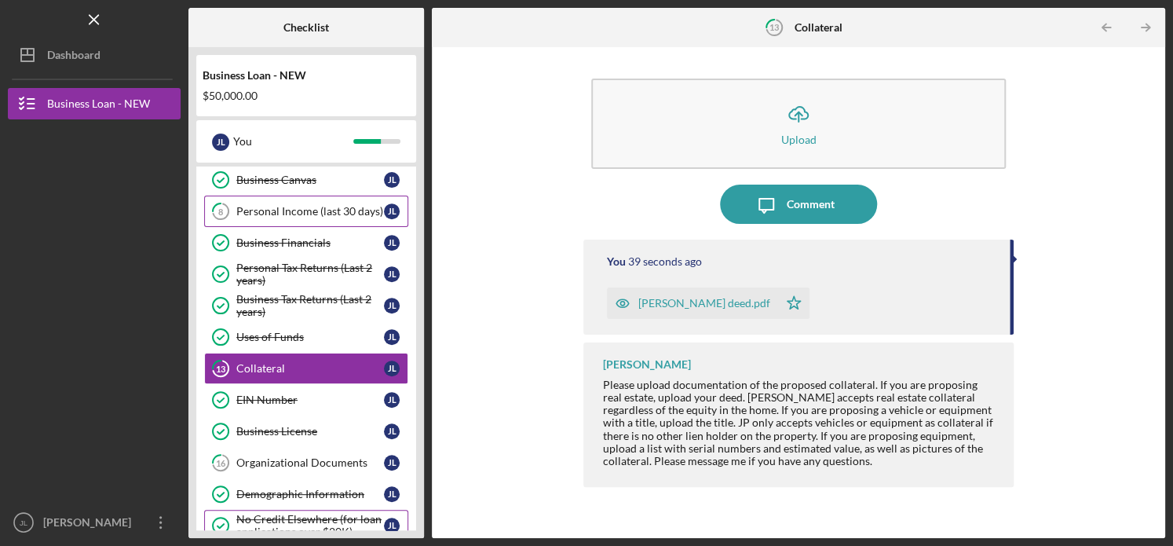
click at [336, 217] on link "8 Personal Income (last 30 days) [PERSON_NAME]" at bounding box center [306, 211] width 204 height 31
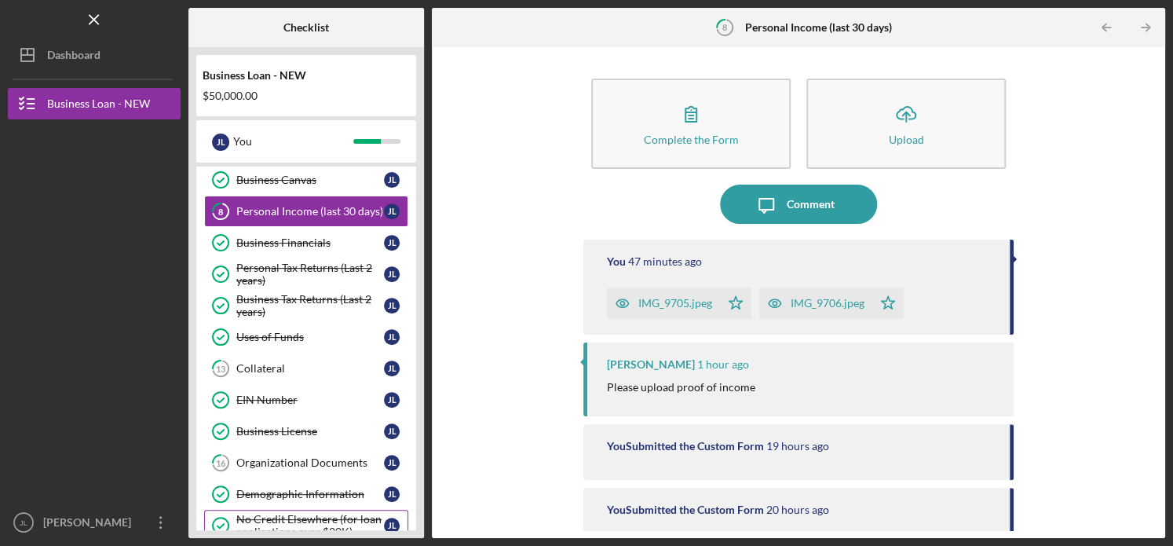
click at [676, 295] on div "IMG_9705.jpeg" at bounding box center [663, 302] width 113 height 31
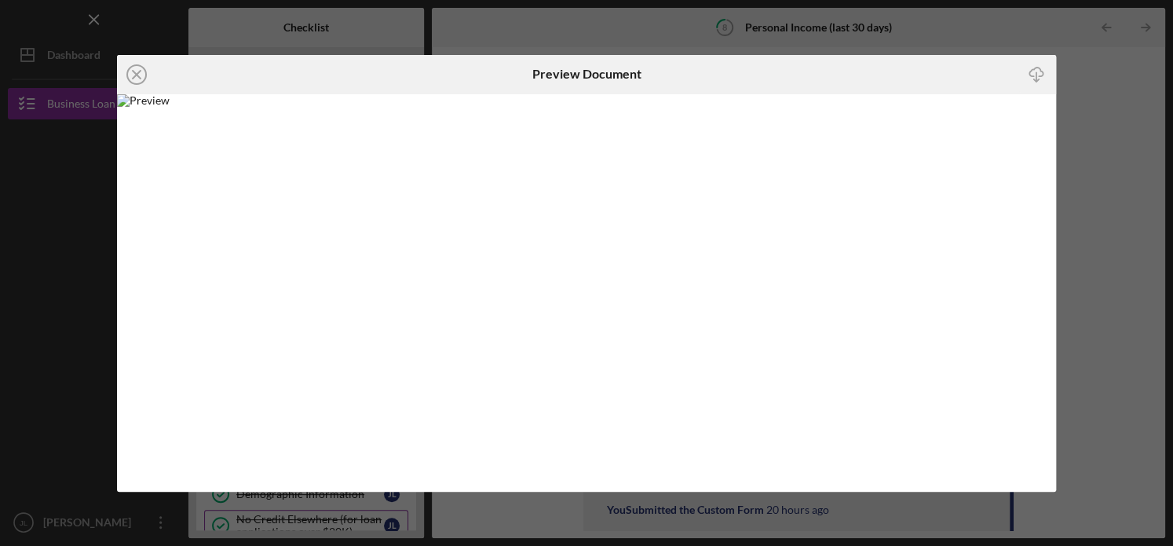
click at [1090, 216] on div "Icon/Close Preview Document Icon/Download" at bounding box center [586, 273] width 1173 height 546
